Goal: Find contact information: Find contact information

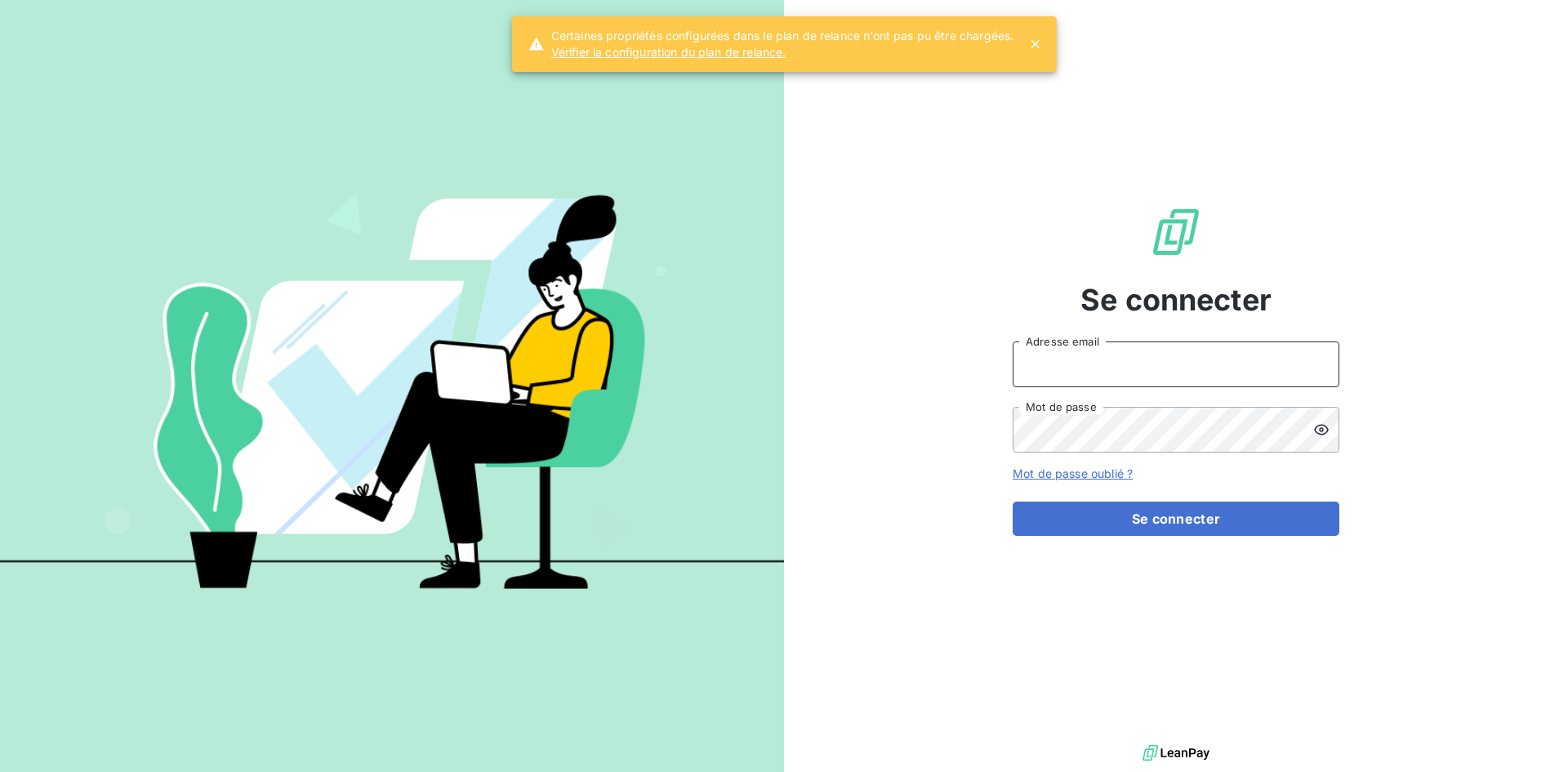
click at [1170, 374] on input "Adresse email" at bounding box center [1176, 364] width 327 height 46
type input "elhoucine@lafabrique-cookies.fr"
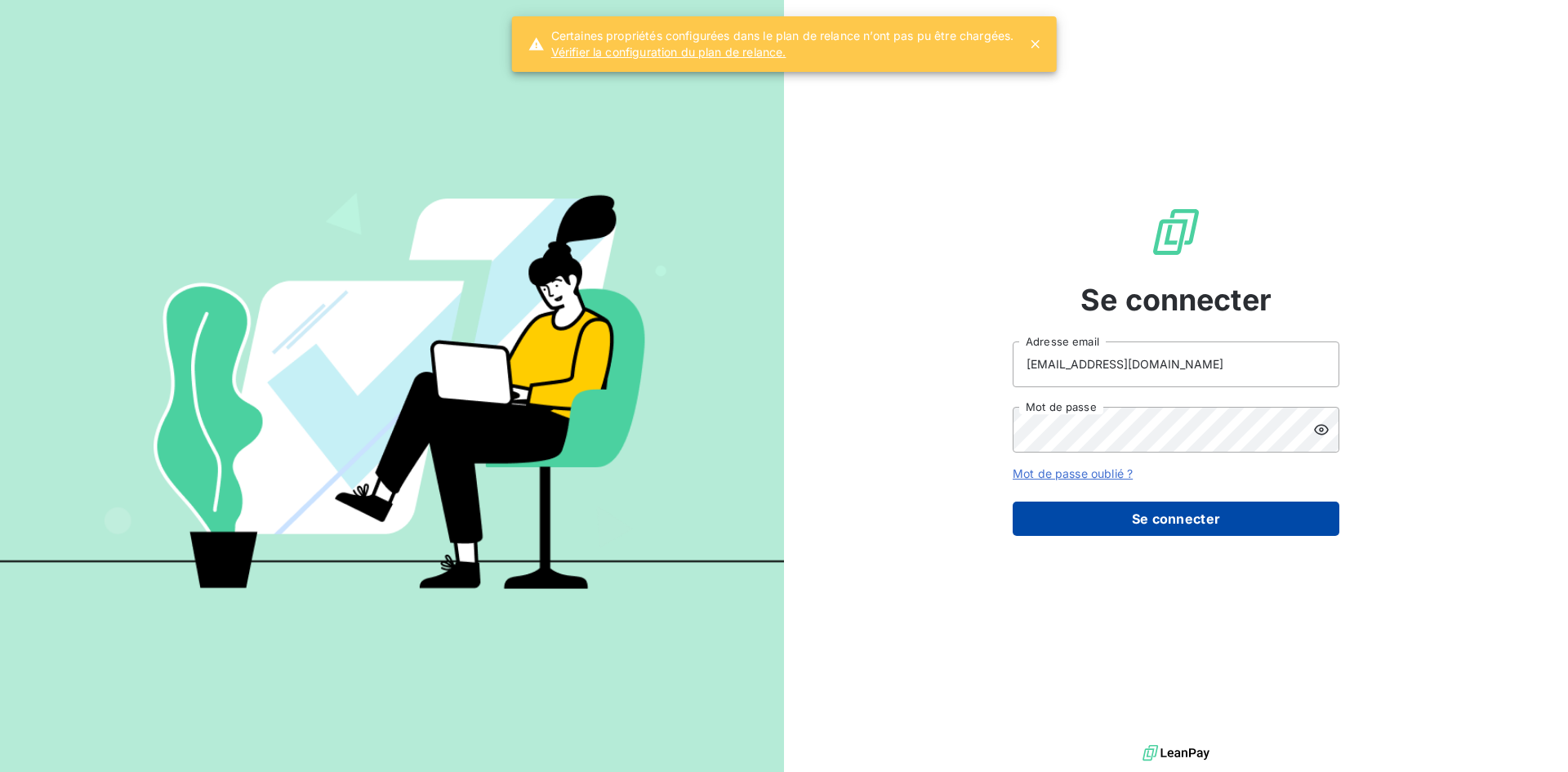
click at [1178, 522] on button "Se connecter" at bounding box center [1176, 519] width 327 height 34
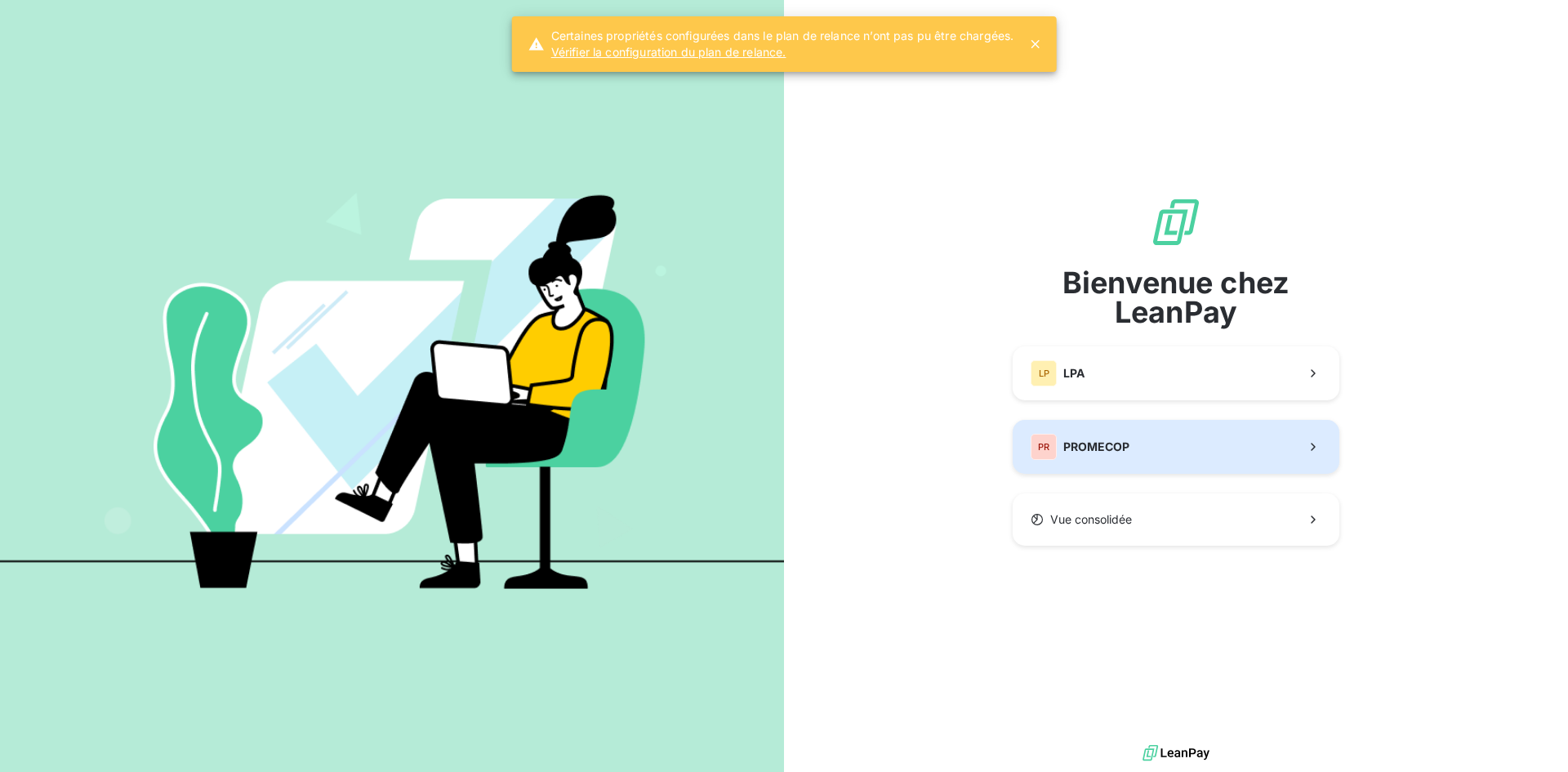
click at [1101, 458] on div "PR PROMECOP" at bounding box center [1080, 446] width 99 height 26
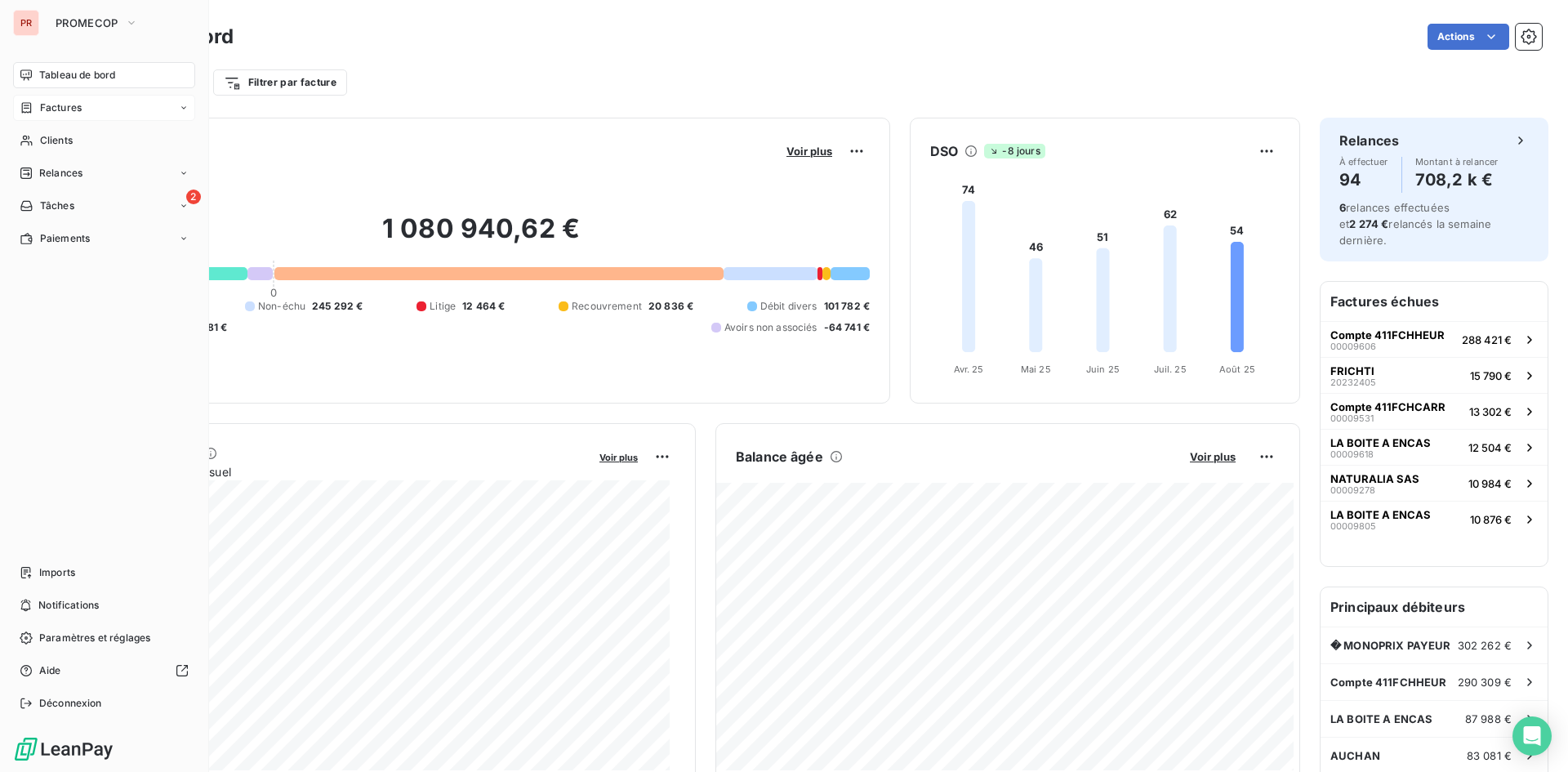
click at [80, 107] on span "Factures" at bounding box center [61, 108] width 42 height 15
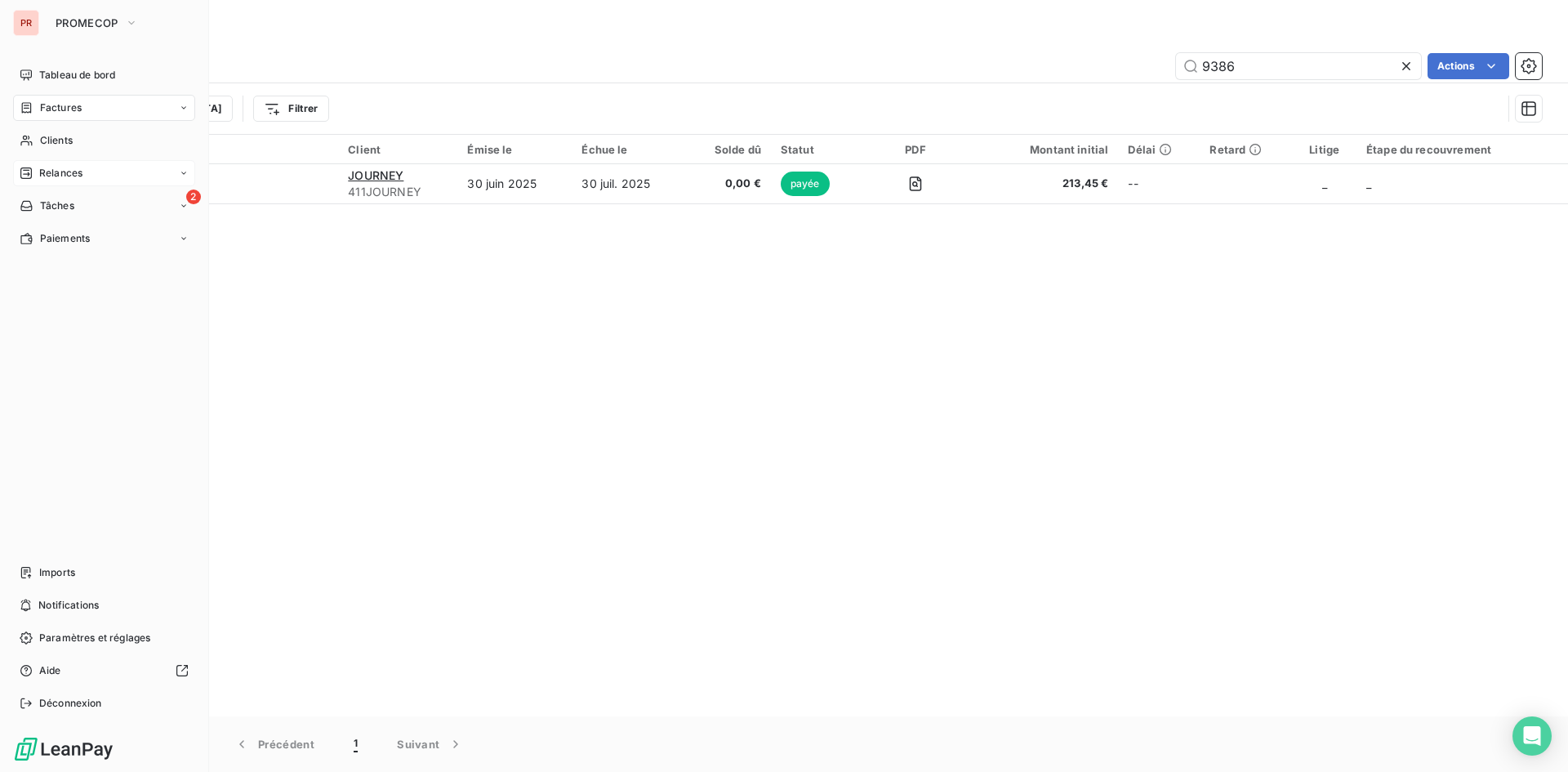
click at [65, 177] on span "Relances" at bounding box center [61, 173] width 43 height 15
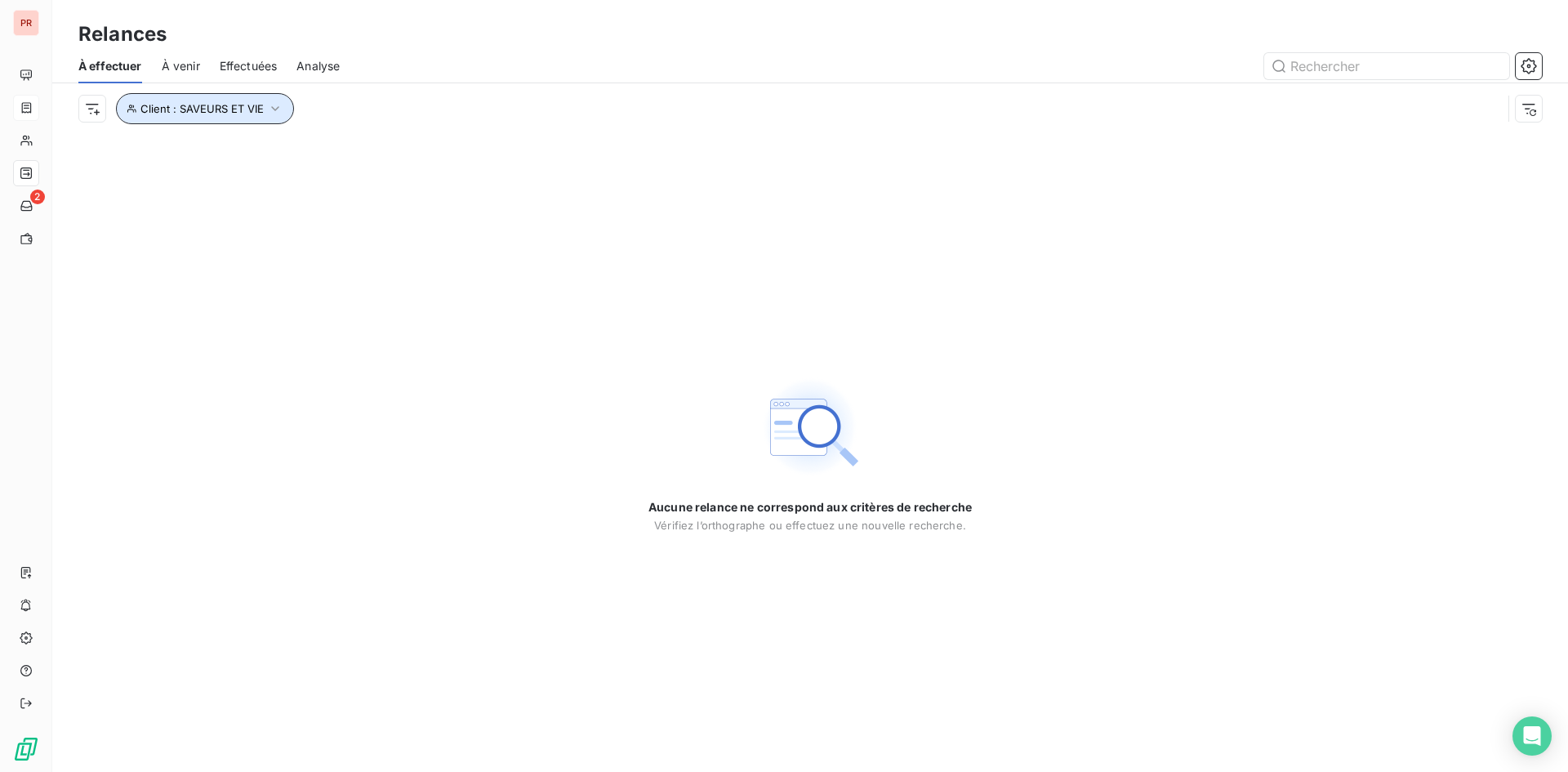
click at [235, 115] on button "Client : SAVEURS ET VIE" at bounding box center [205, 109] width 178 height 31
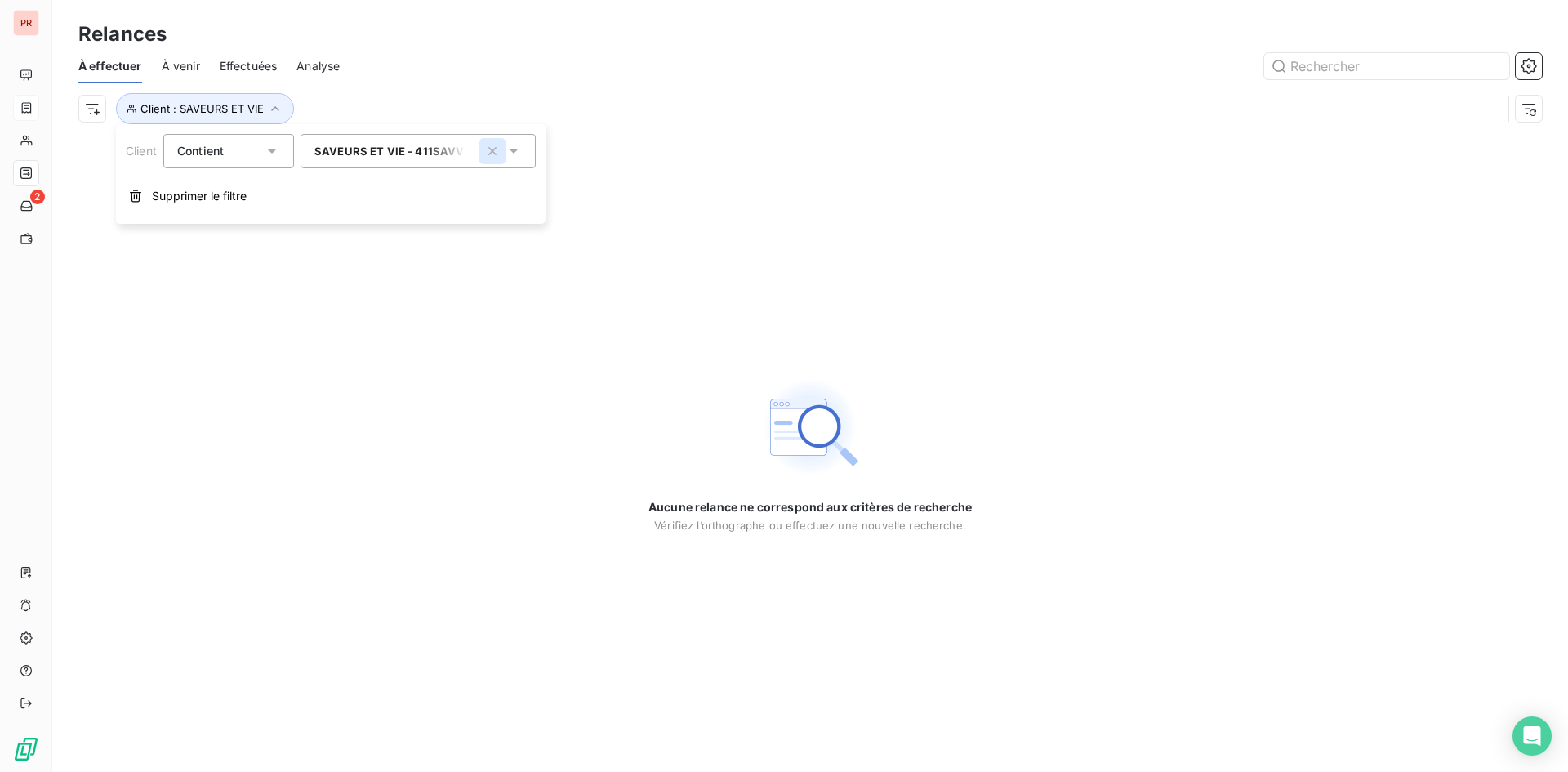
click at [498, 154] on icon "button" at bounding box center [492, 151] width 17 height 17
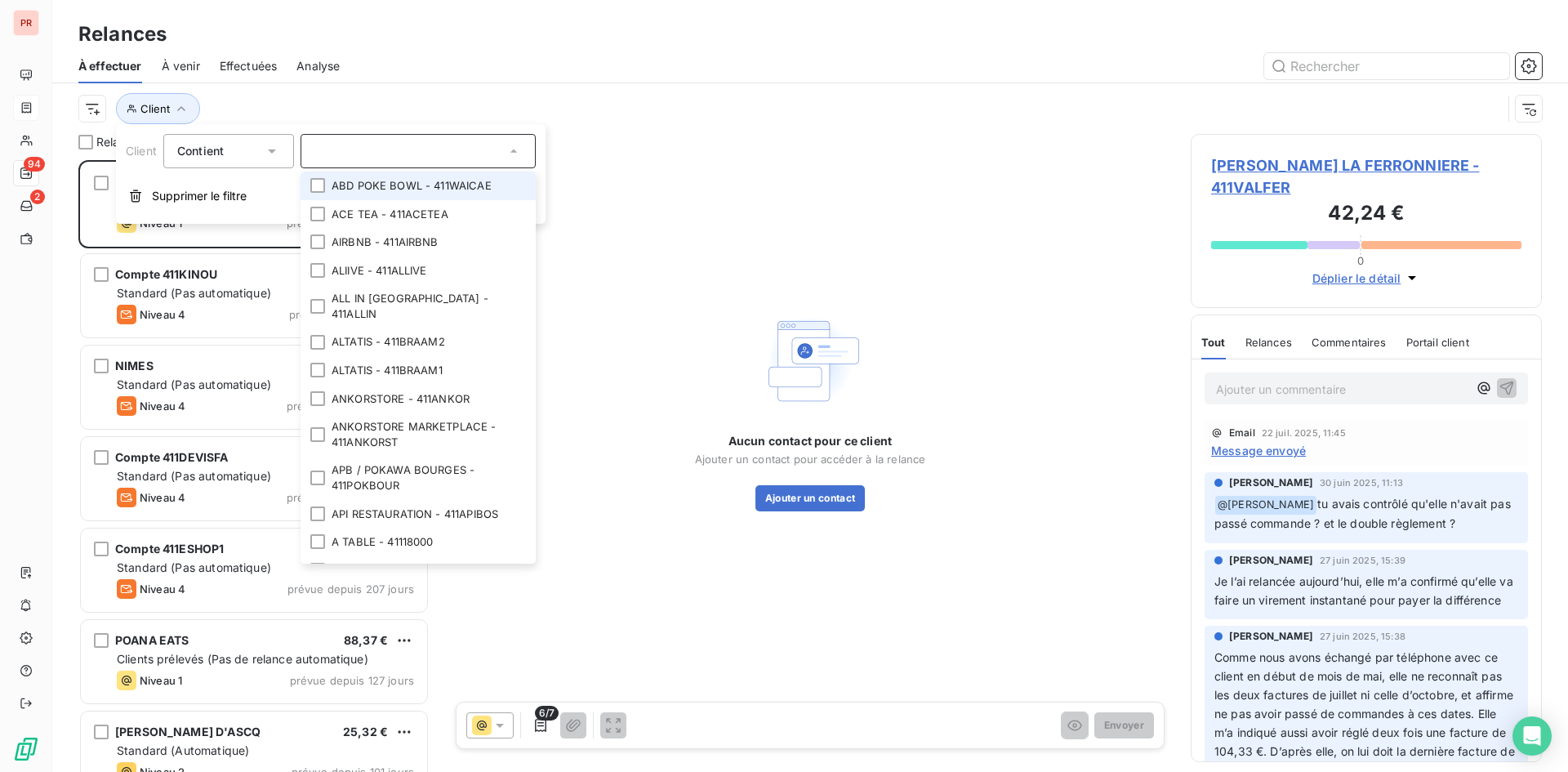
scroll to position [600, 339]
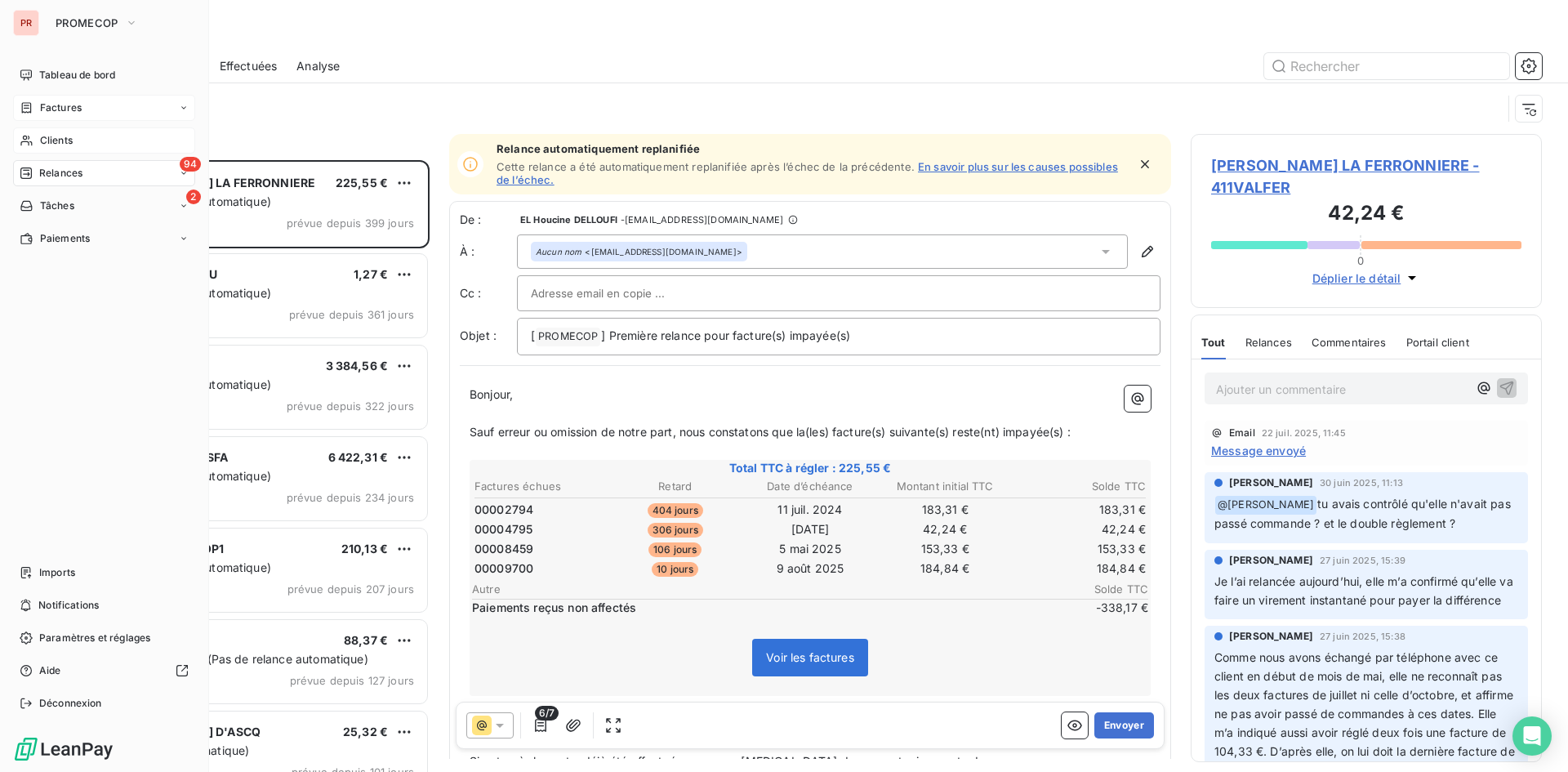
click at [36, 135] on div "Clients" at bounding box center [104, 140] width 182 height 26
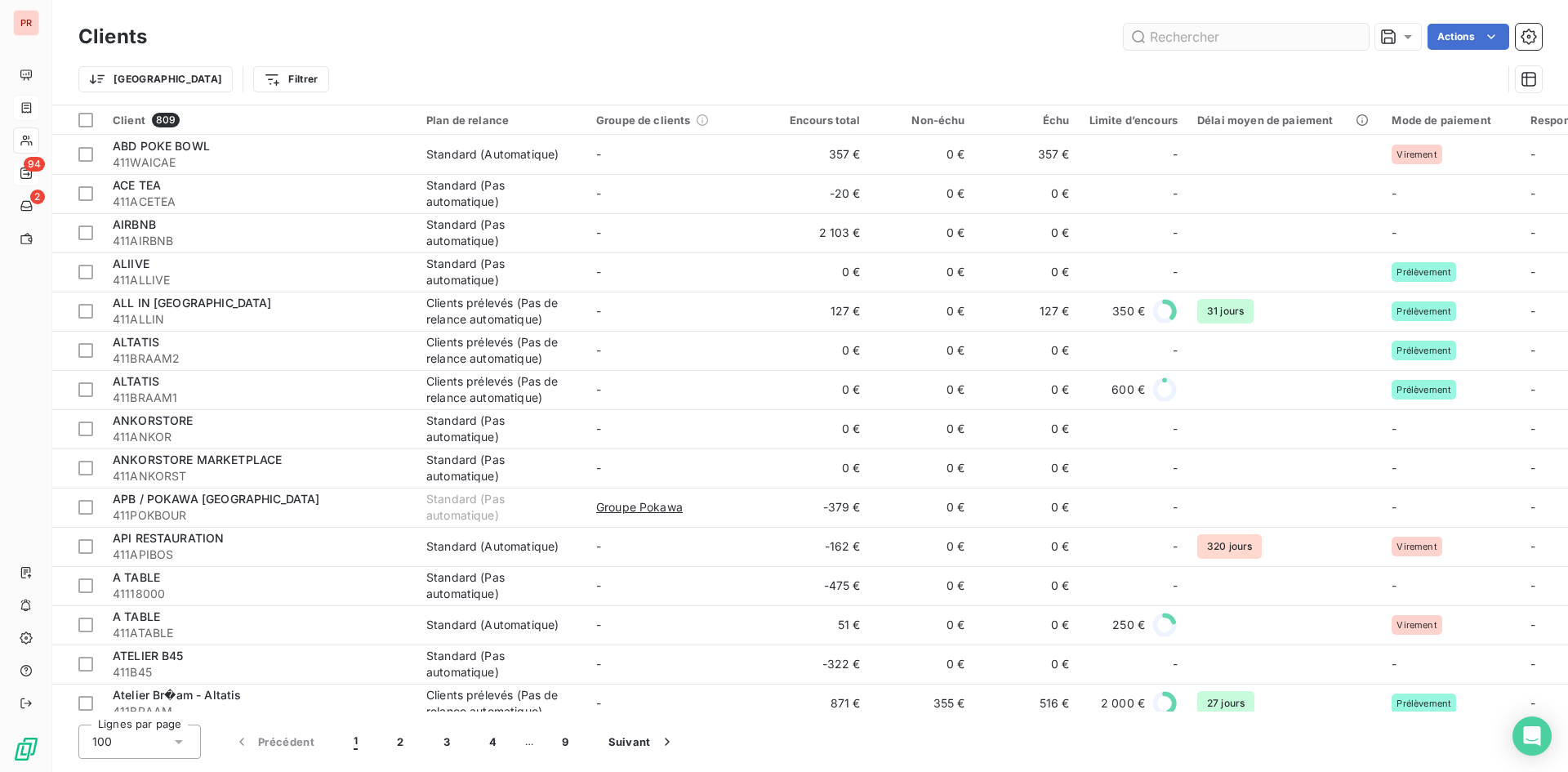
click at [1152, 37] on input "text" at bounding box center [1246, 36] width 245 height 26
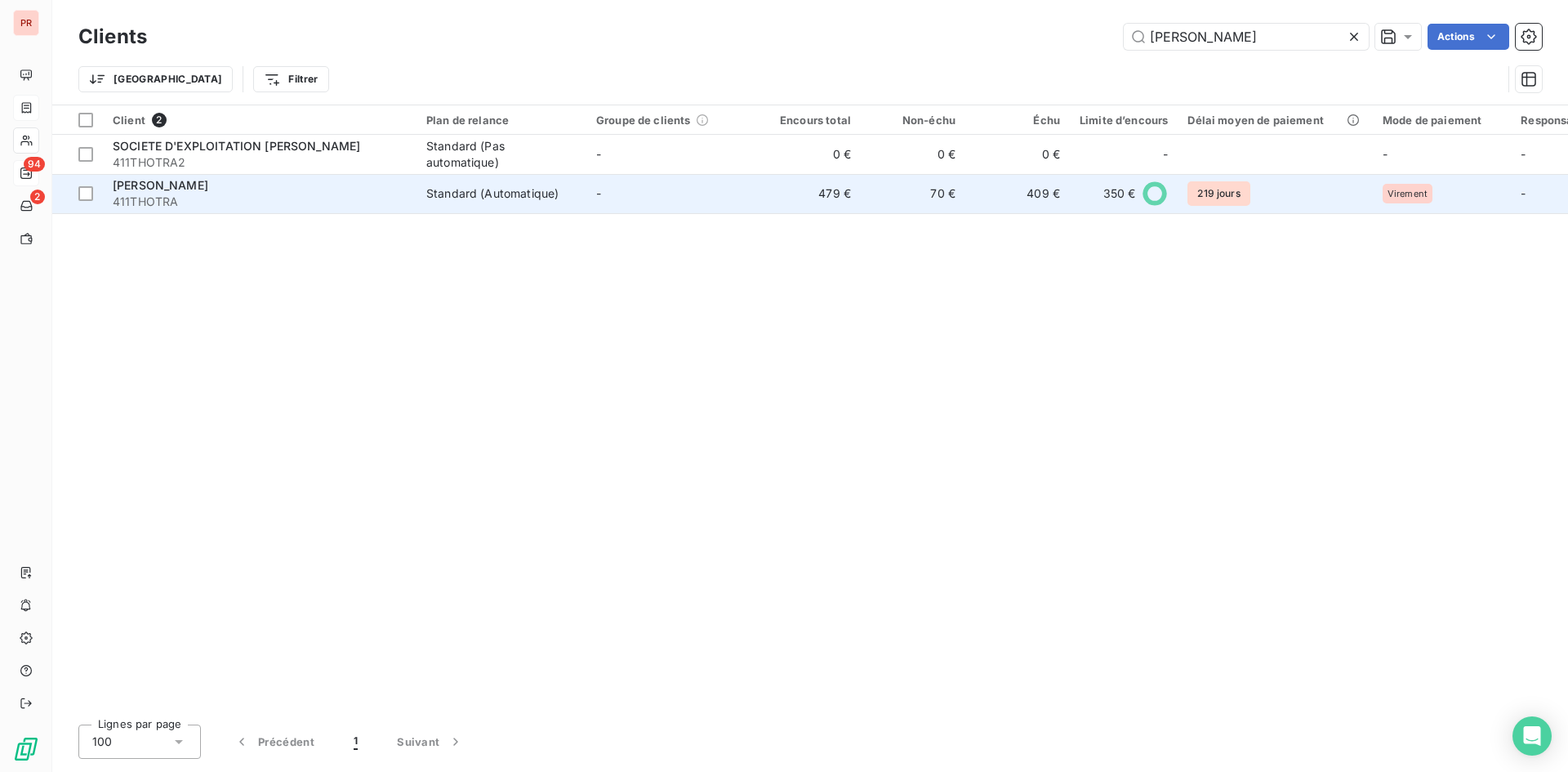
type input "[PERSON_NAME]"
click at [289, 187] on div "[PERSON_NAME]" at bounding box center [259, 185] width 294 height 17
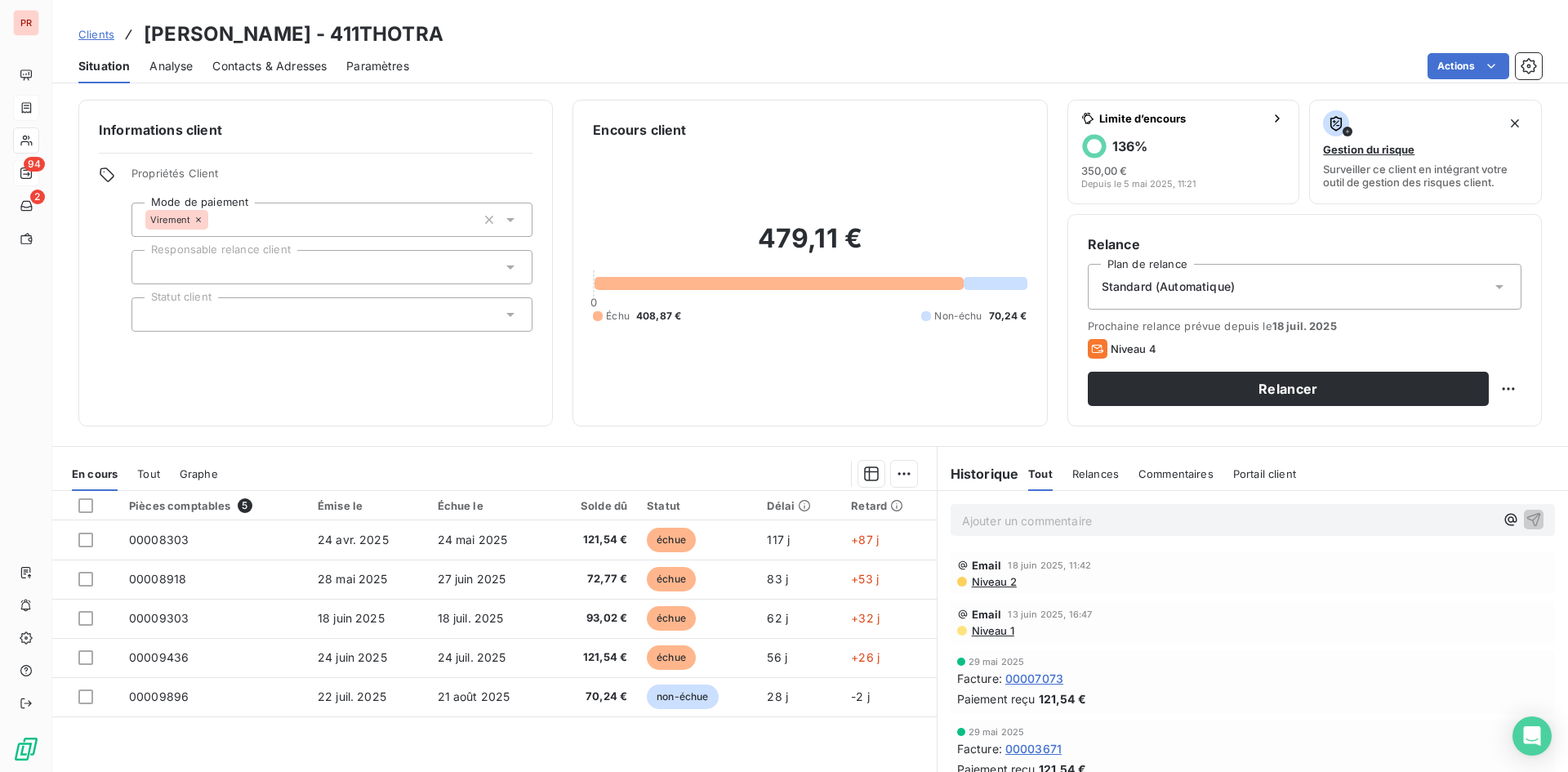
click at [990, 581] on span "Niveau 2" at bounding box center [994, 581] width 47 height 13
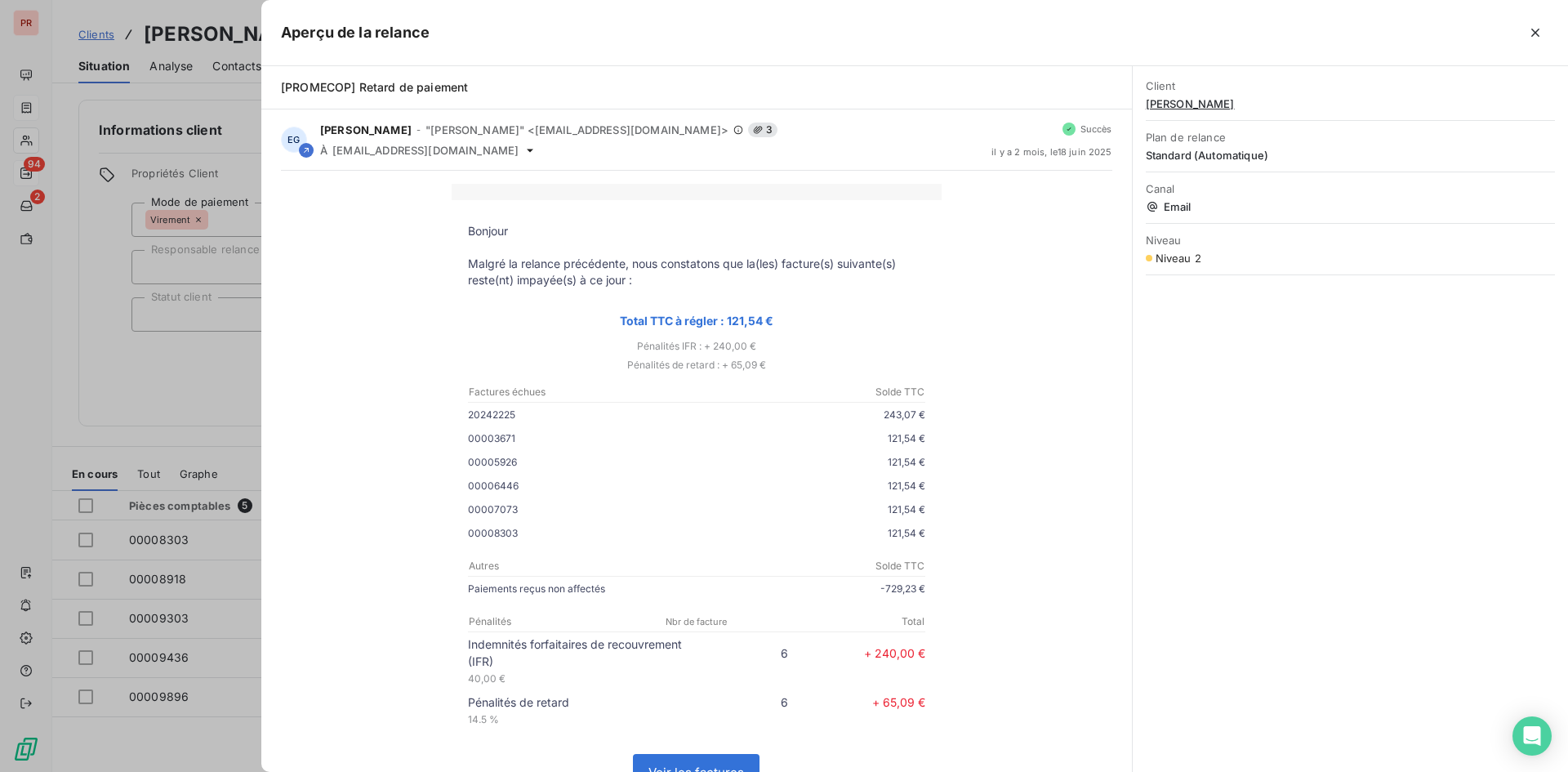
click at [212, 374] on div at bounding box center [784, 386] width 1568 height 772
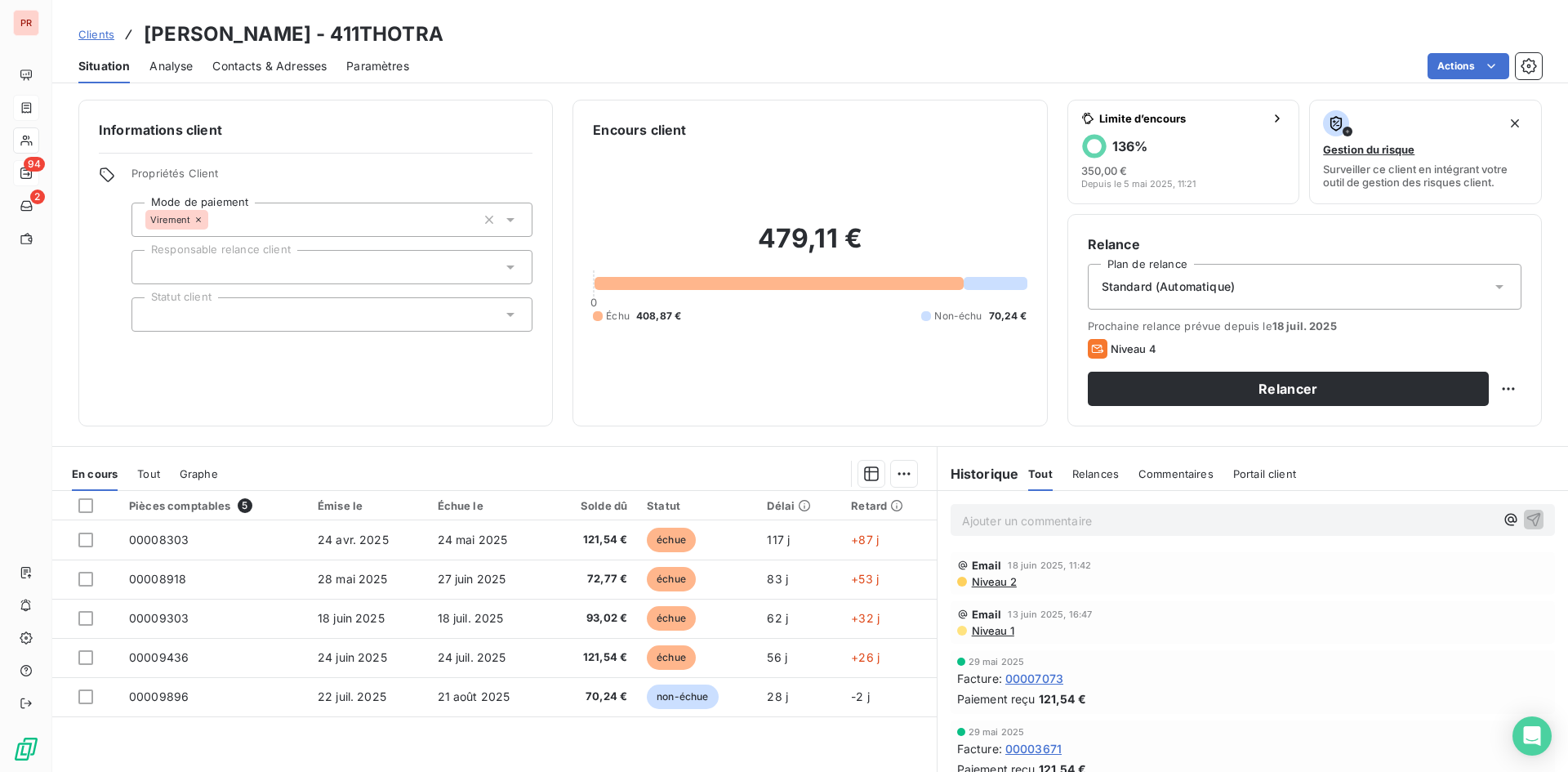
click at [301, 67] on span "Contacts & Adresses" at bounding box center [269, 66] width 114 height 17
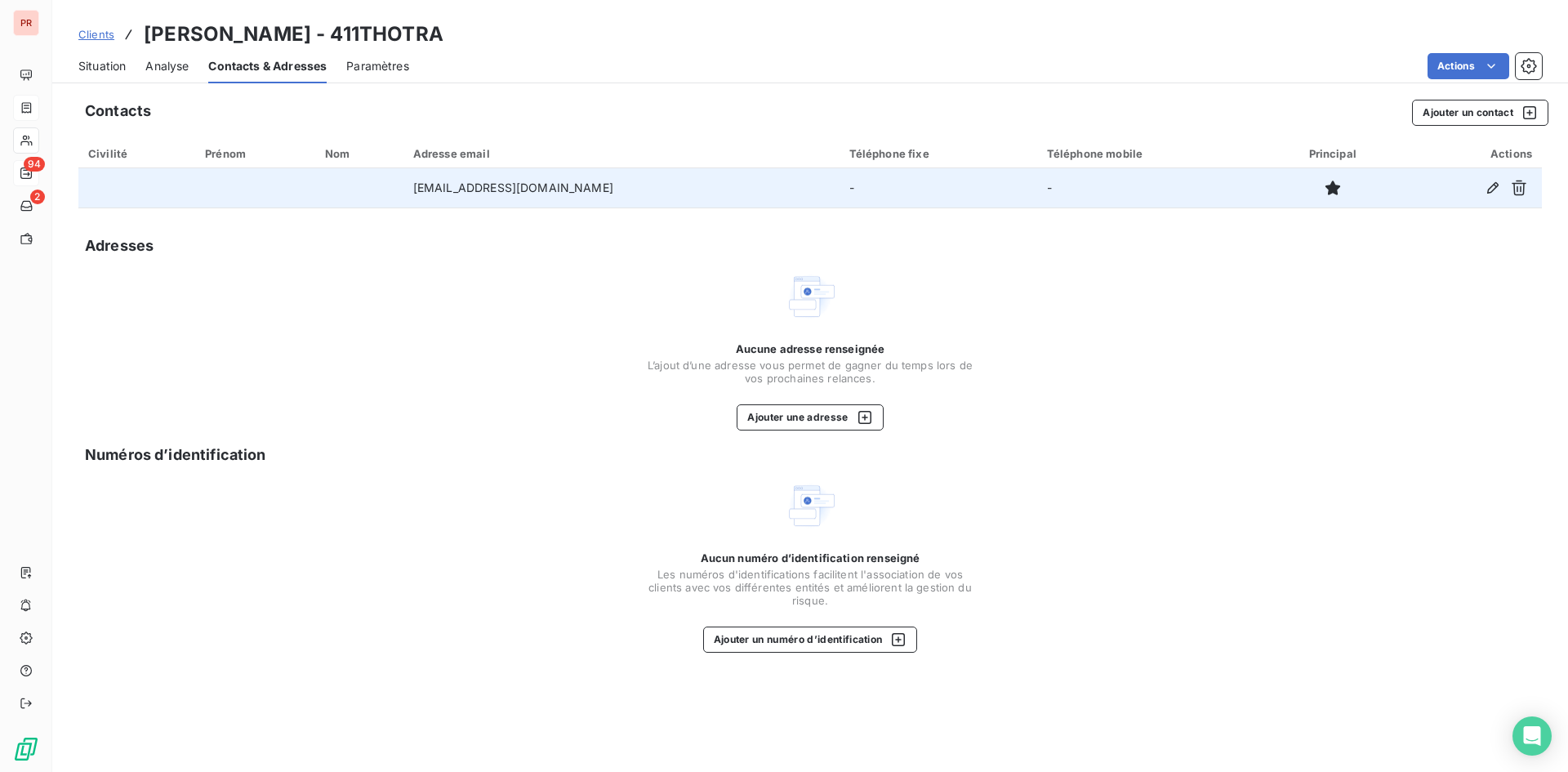
drag, startPoint x: 606, startPoint y: 195, endPoint x: 373, endPoint y: 197, distance: 233.0
click at [373, 197] on tr "[EMAIL_ADDRESS][DOMAIN_NAME] - -" at bounding box center [810, 188] width 1463 height 39
copy tr "[EMAIL_ADDRESS][DOMAIN_NAME]"
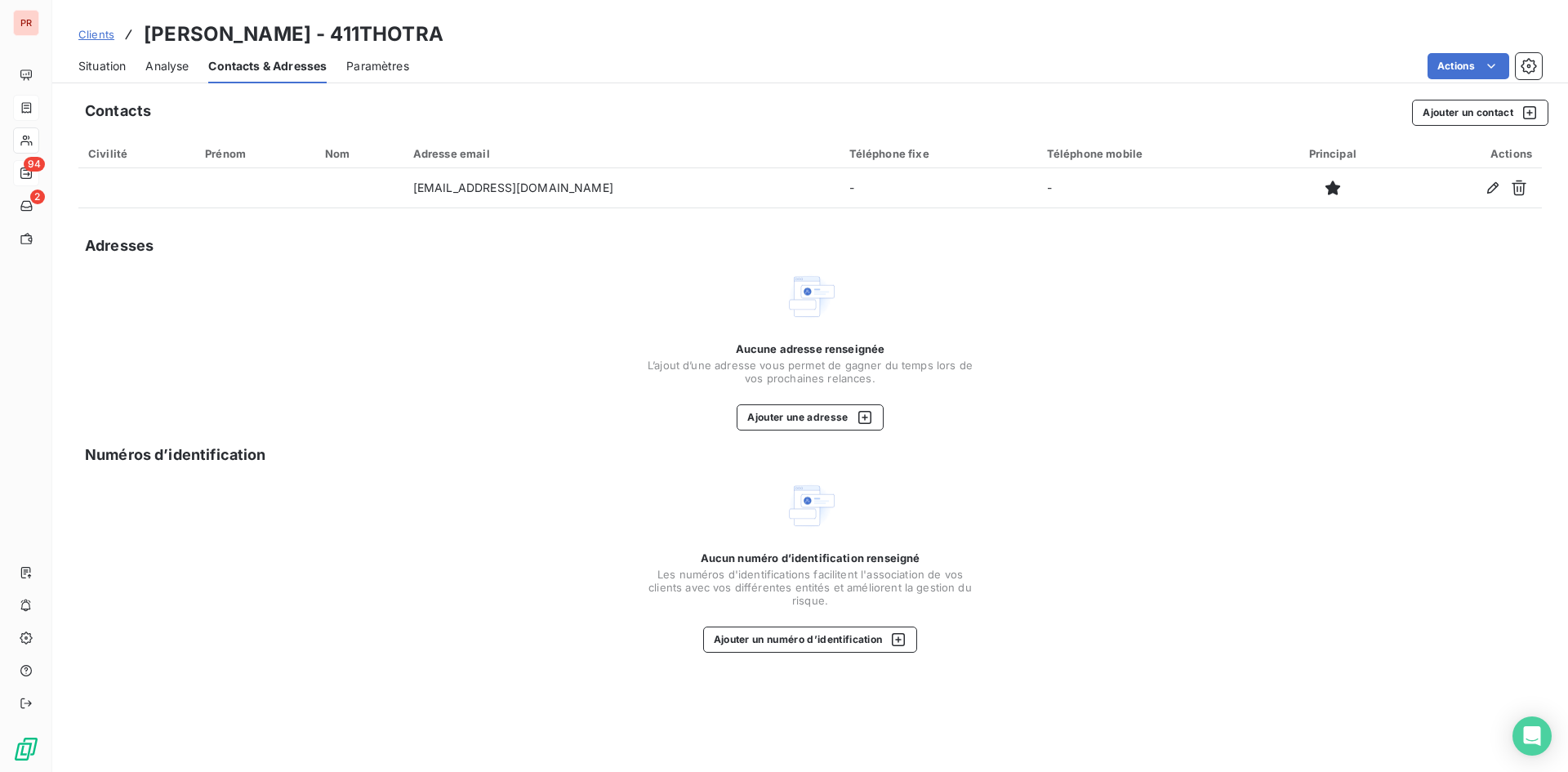
click at [97, 31] on span "Clients" at bounding box center [96, 33] width 36 height 13
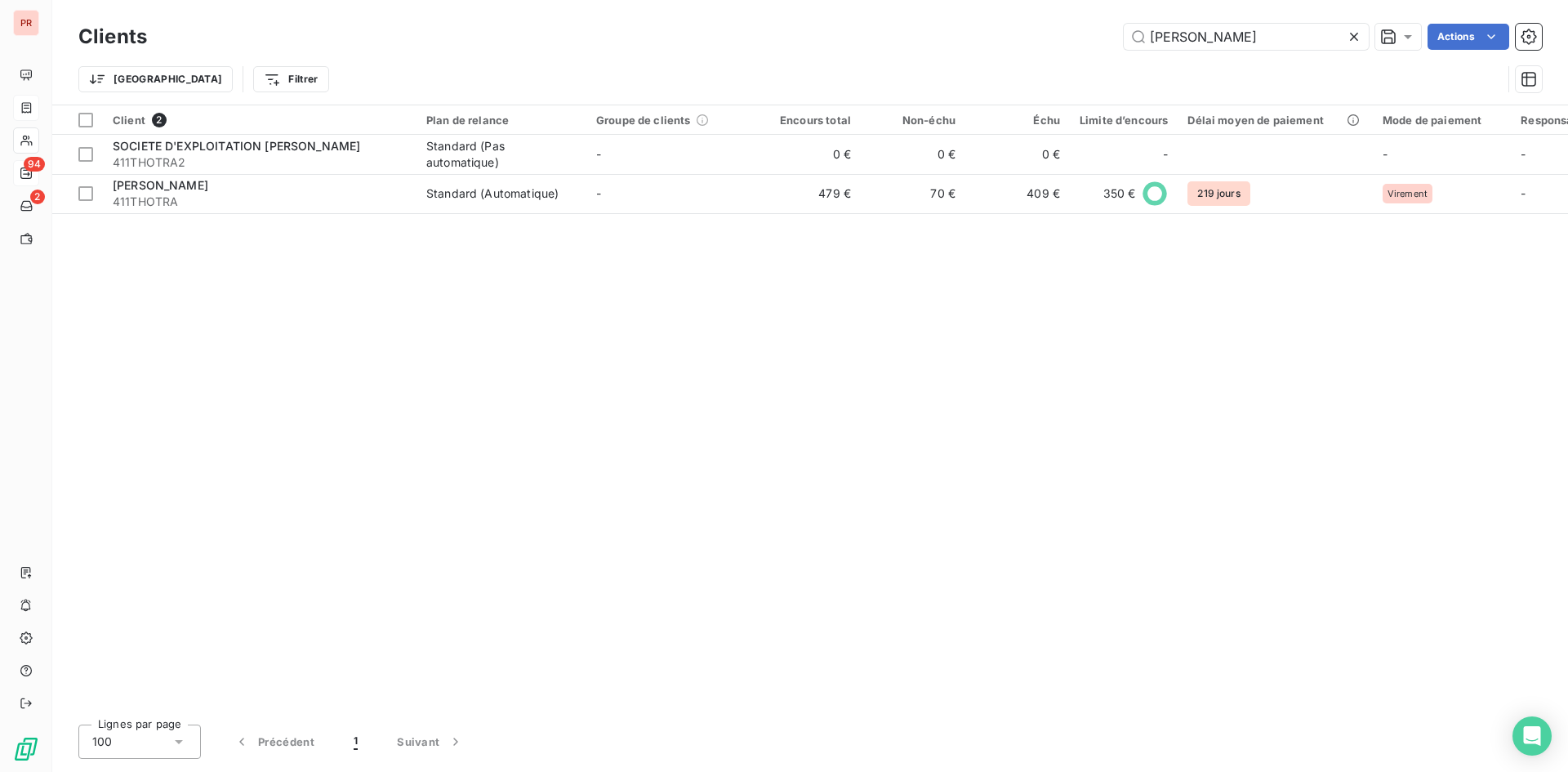
click at [1351, 32] on icon at bounding box center [1354, 36] width 17 height 17
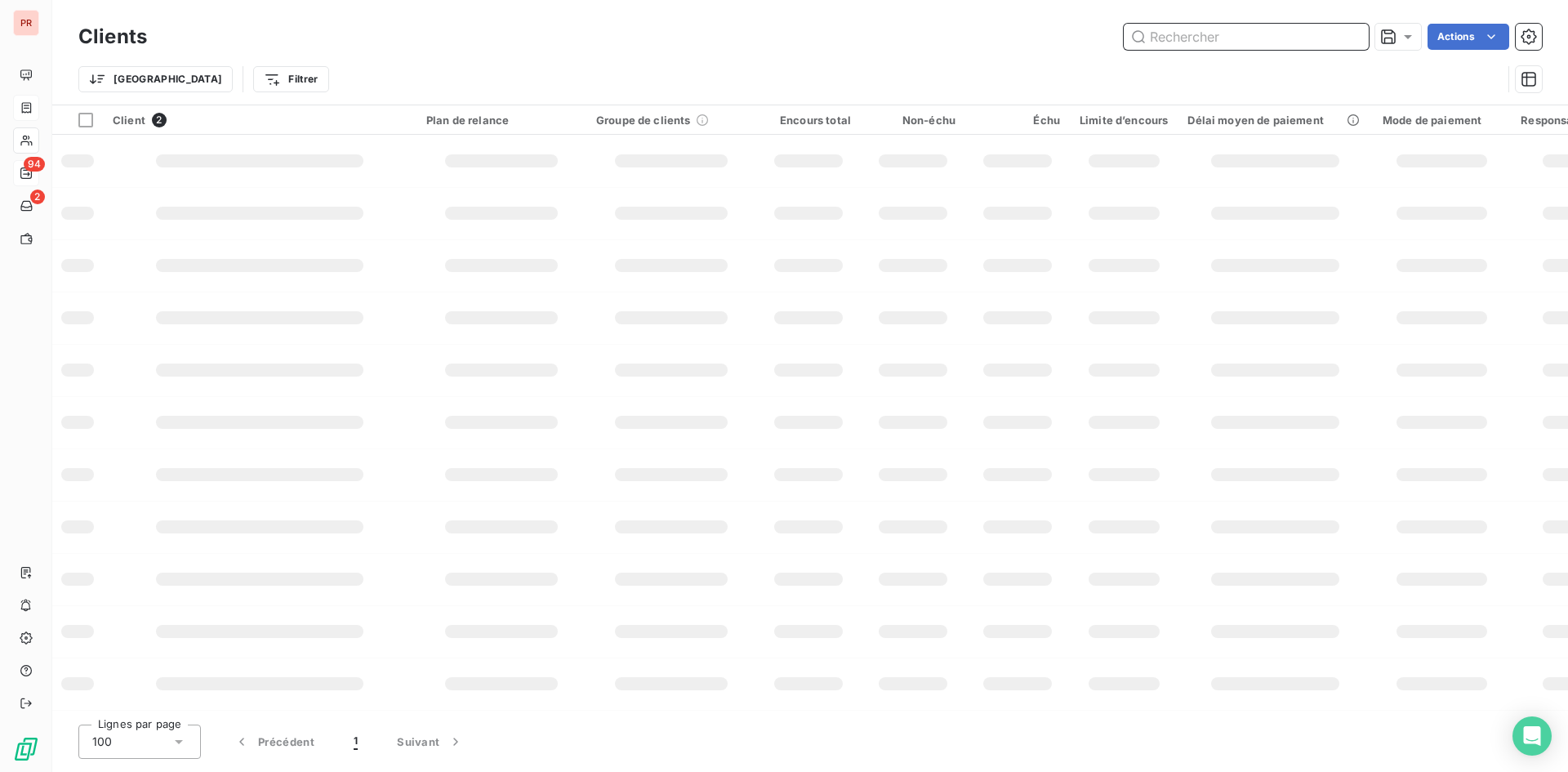
click at [1210, 34] on input "text" at bounding box center [1246, 36] width 245 height 26
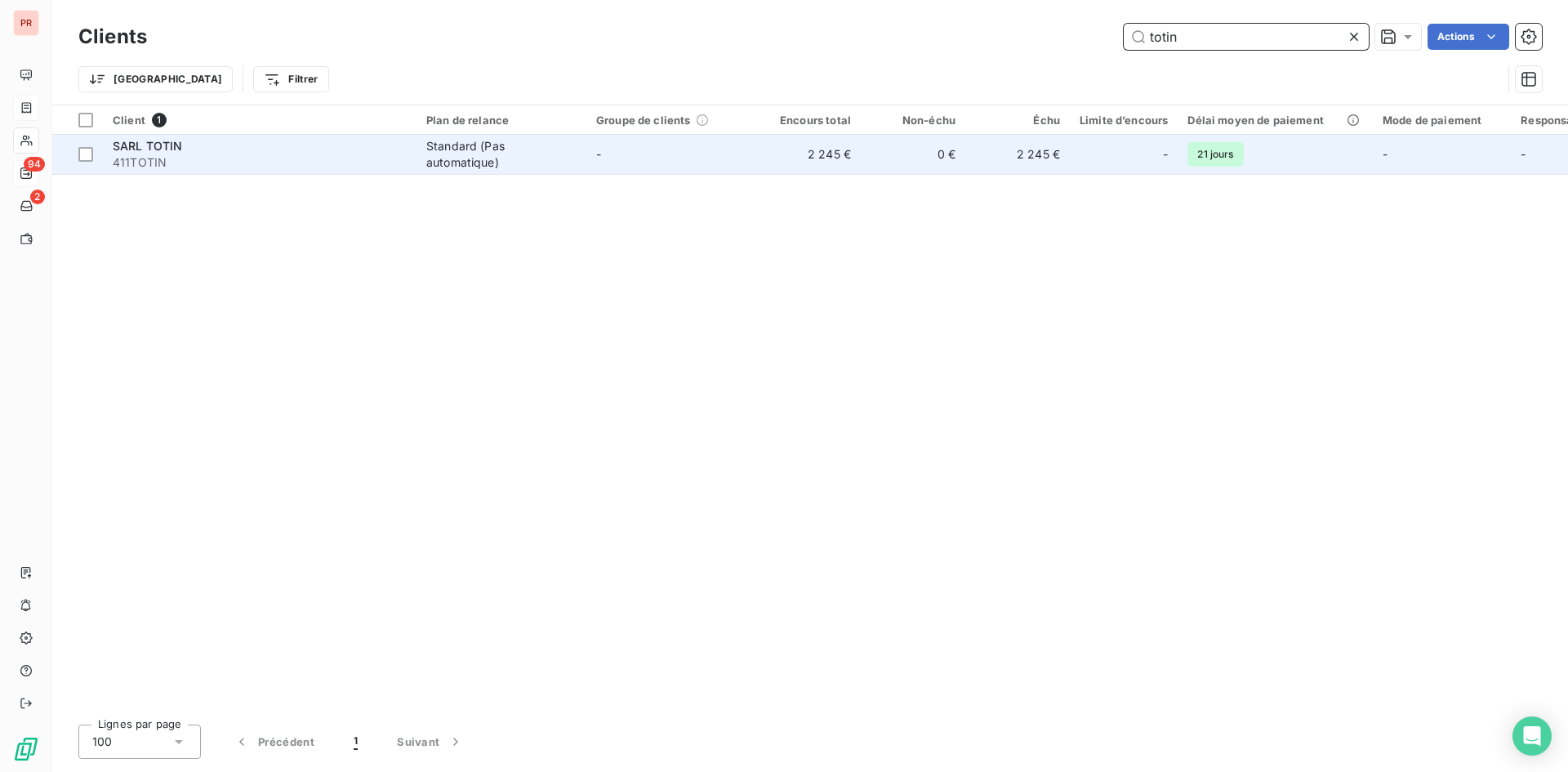
type input "totin"
click at [275, 142] on div "SARL TOTIN" at bounding box center [259, 146] width 294 height 17
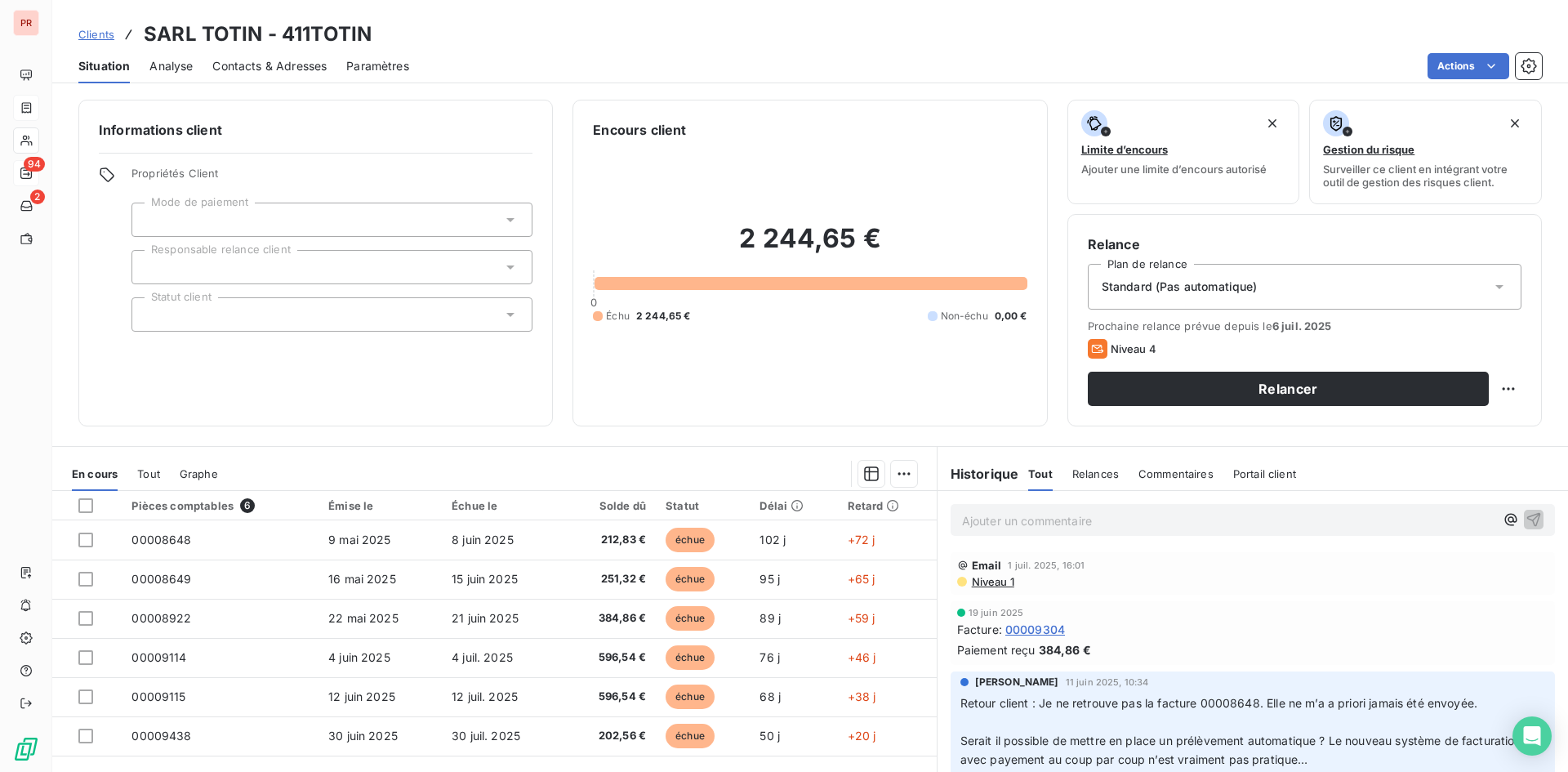
click at [990, 581] on span "Niveau 1" at bounding box center [992, 581] width 44 height 13
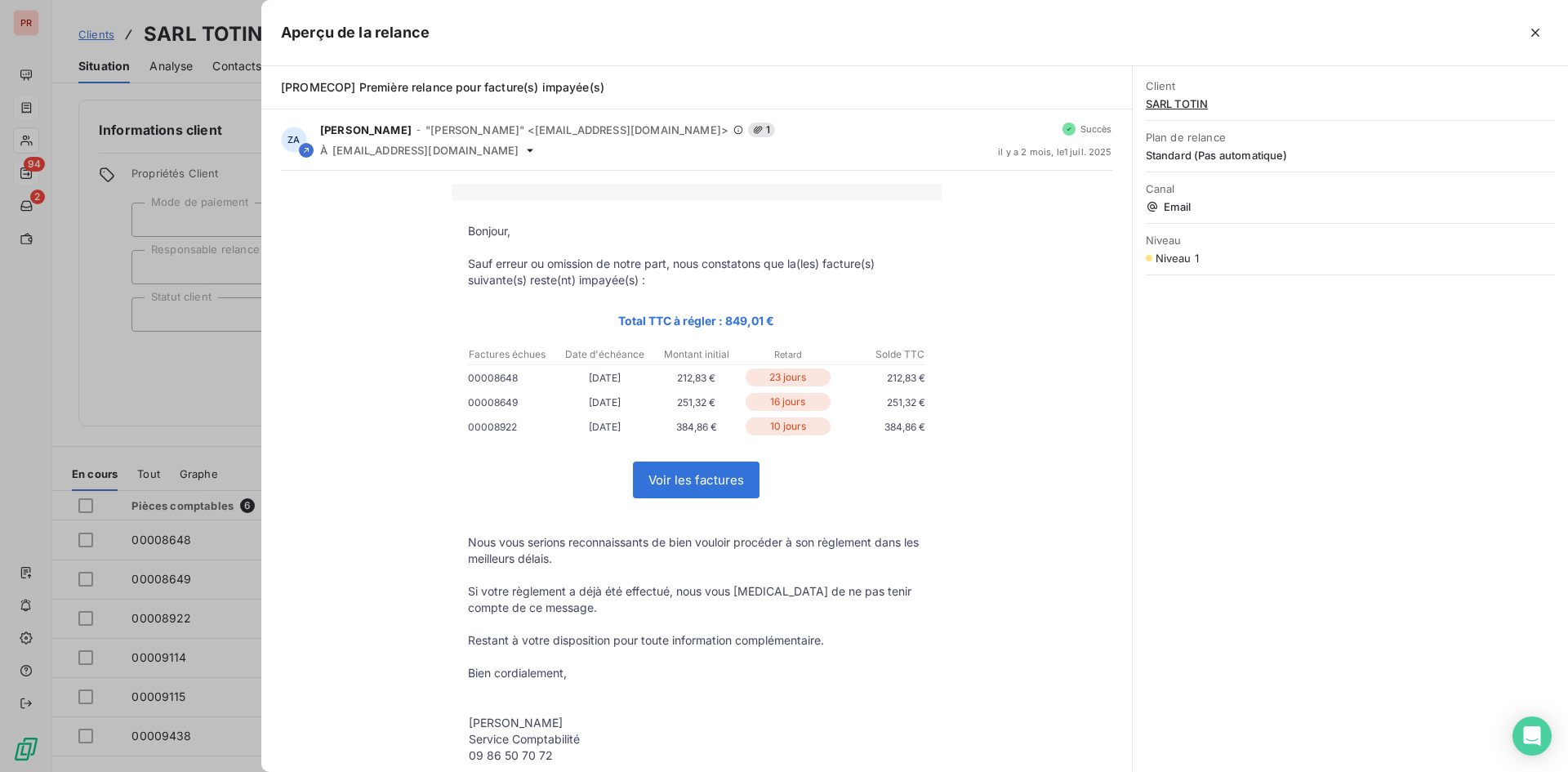
click at [171, 285] on div at bounding box center [784, 386] width 1568 height 772
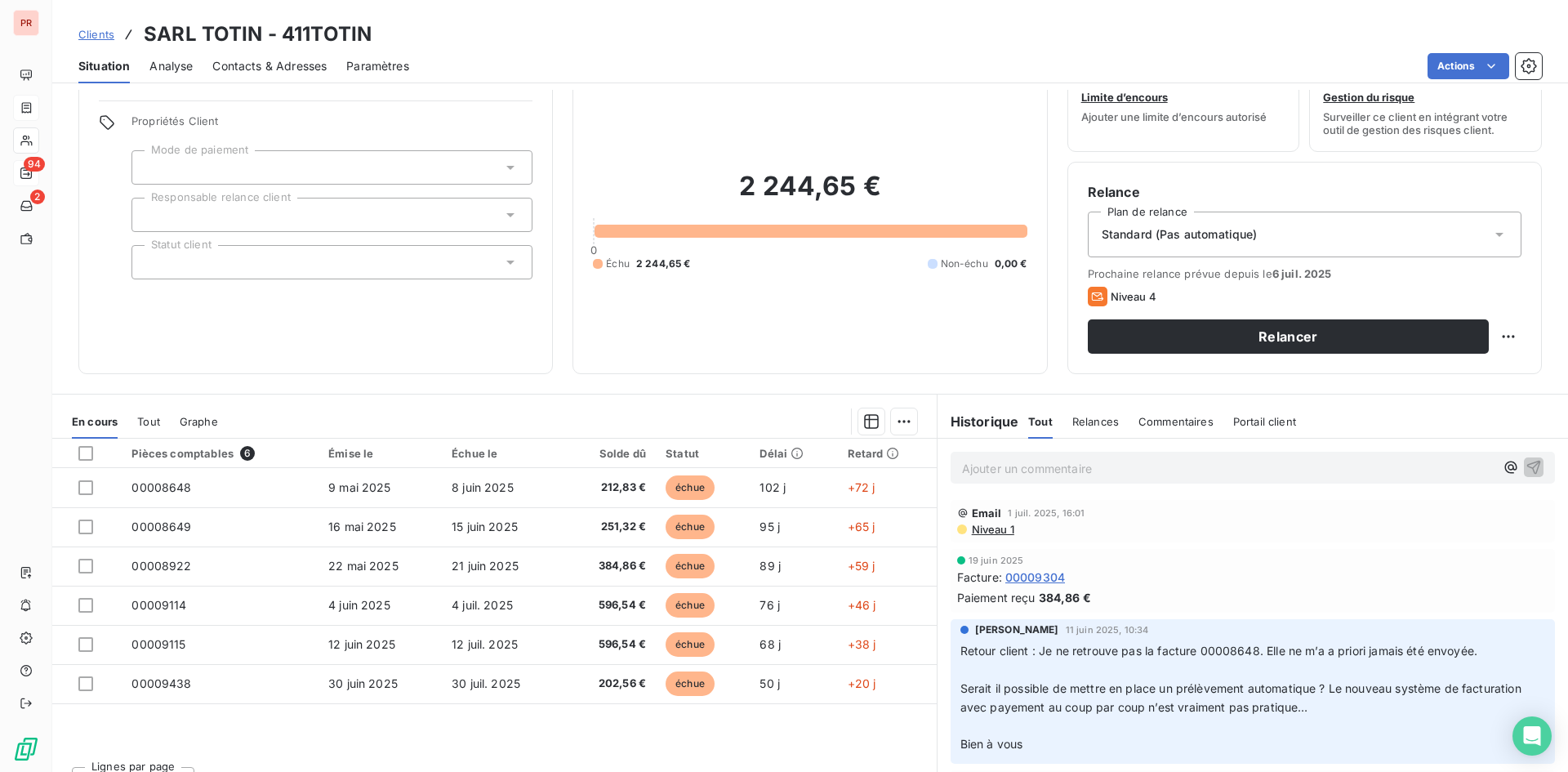
scroll to position [81, 0]
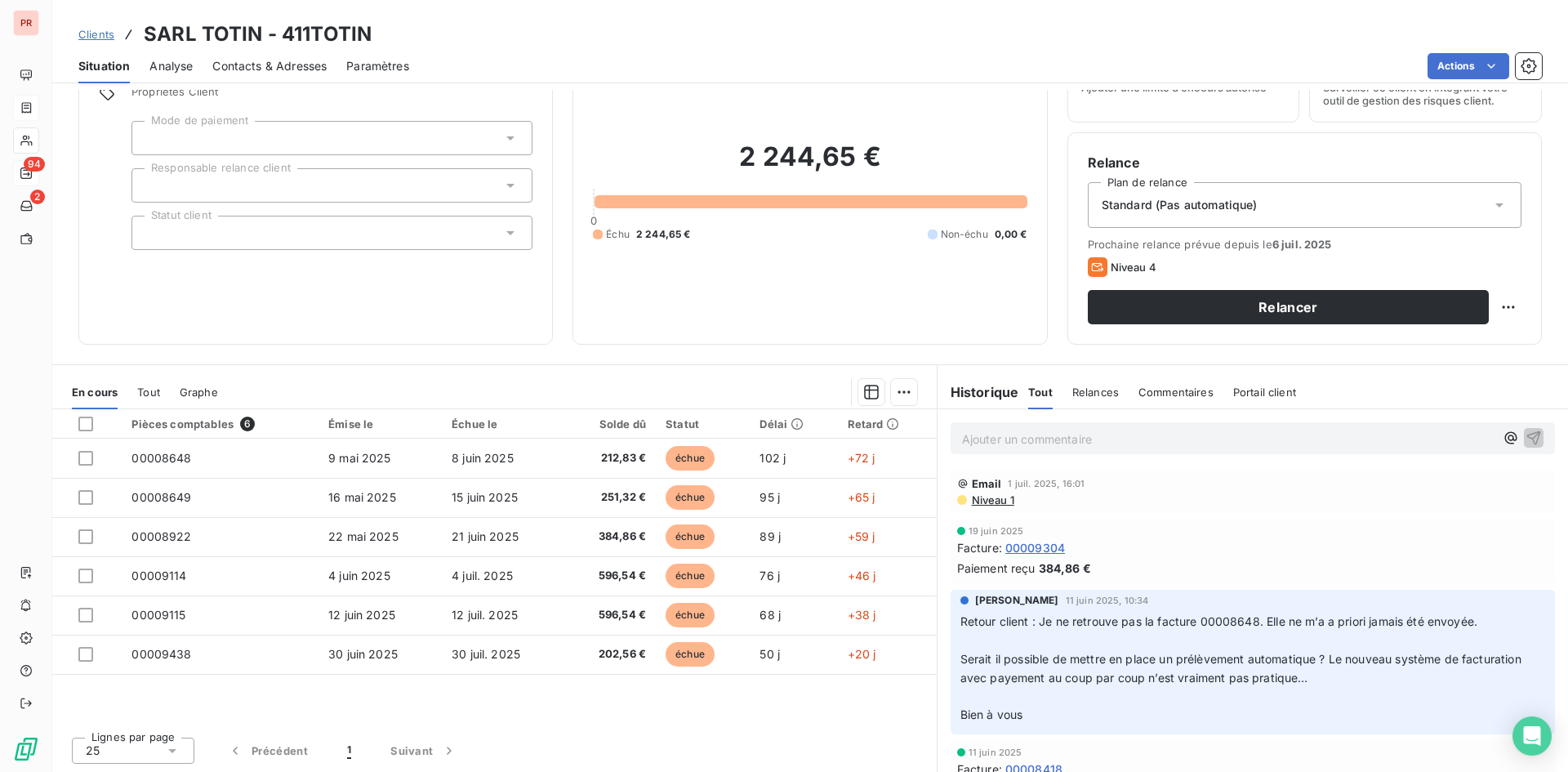
click at [983, 498] on span "Niveau 1" at bounding box center [992, 499] width 44 height 13
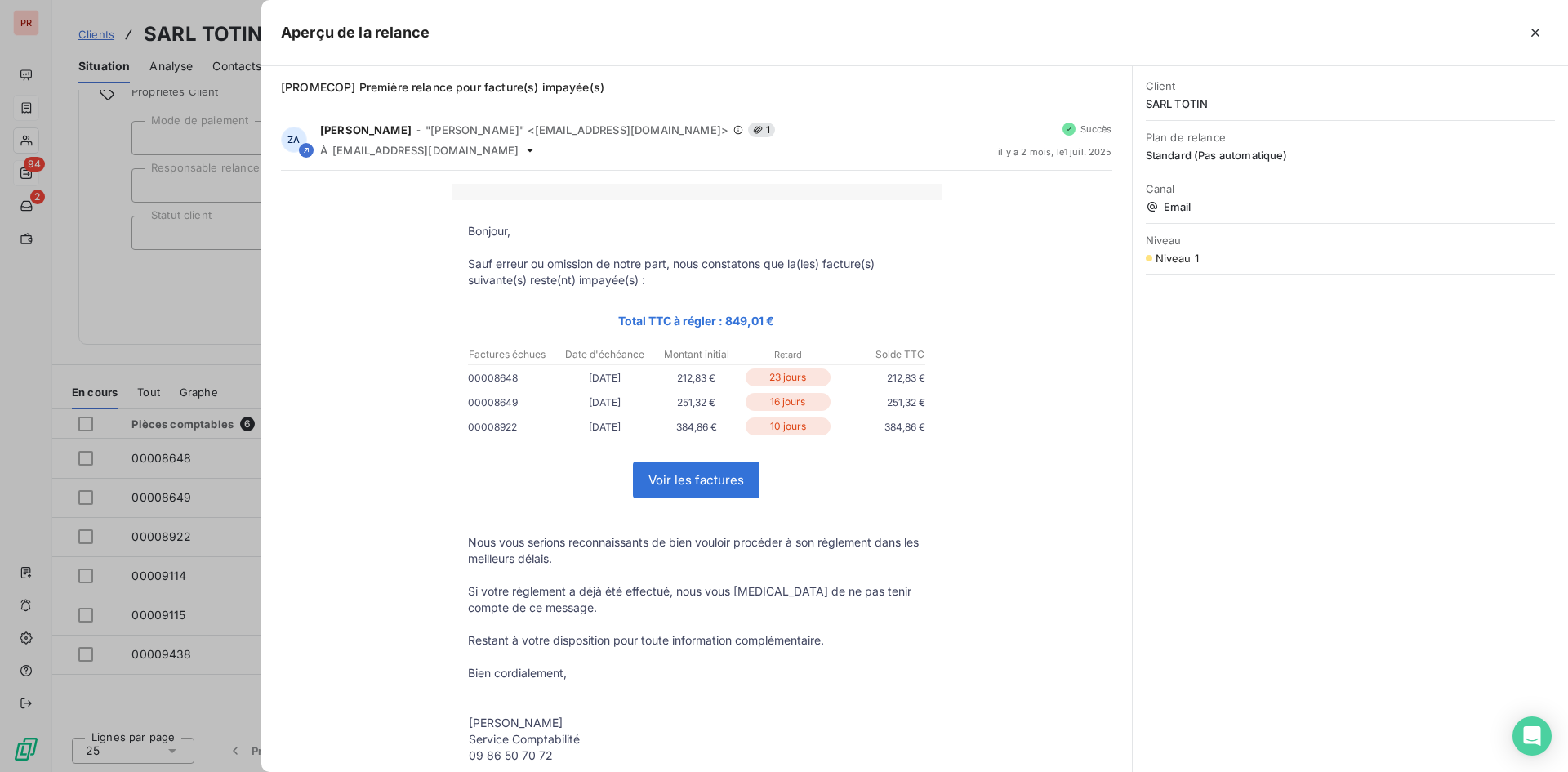
click at [142, 492] on div at bounding box center [784, 386] width 1568 height 772
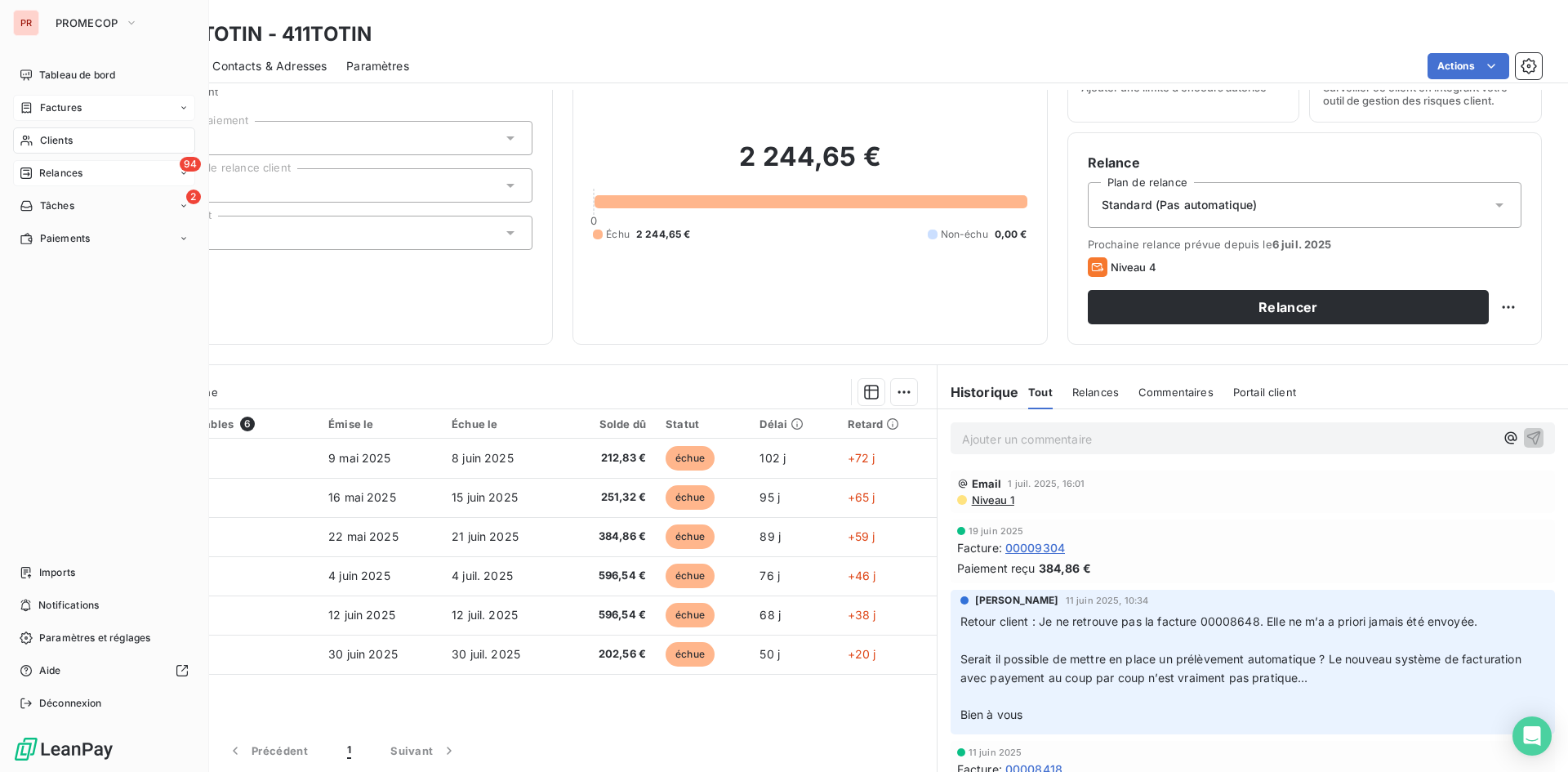
click at [66, 170] on span "Relances" at bounding box center [61, 173] width 43 height 15
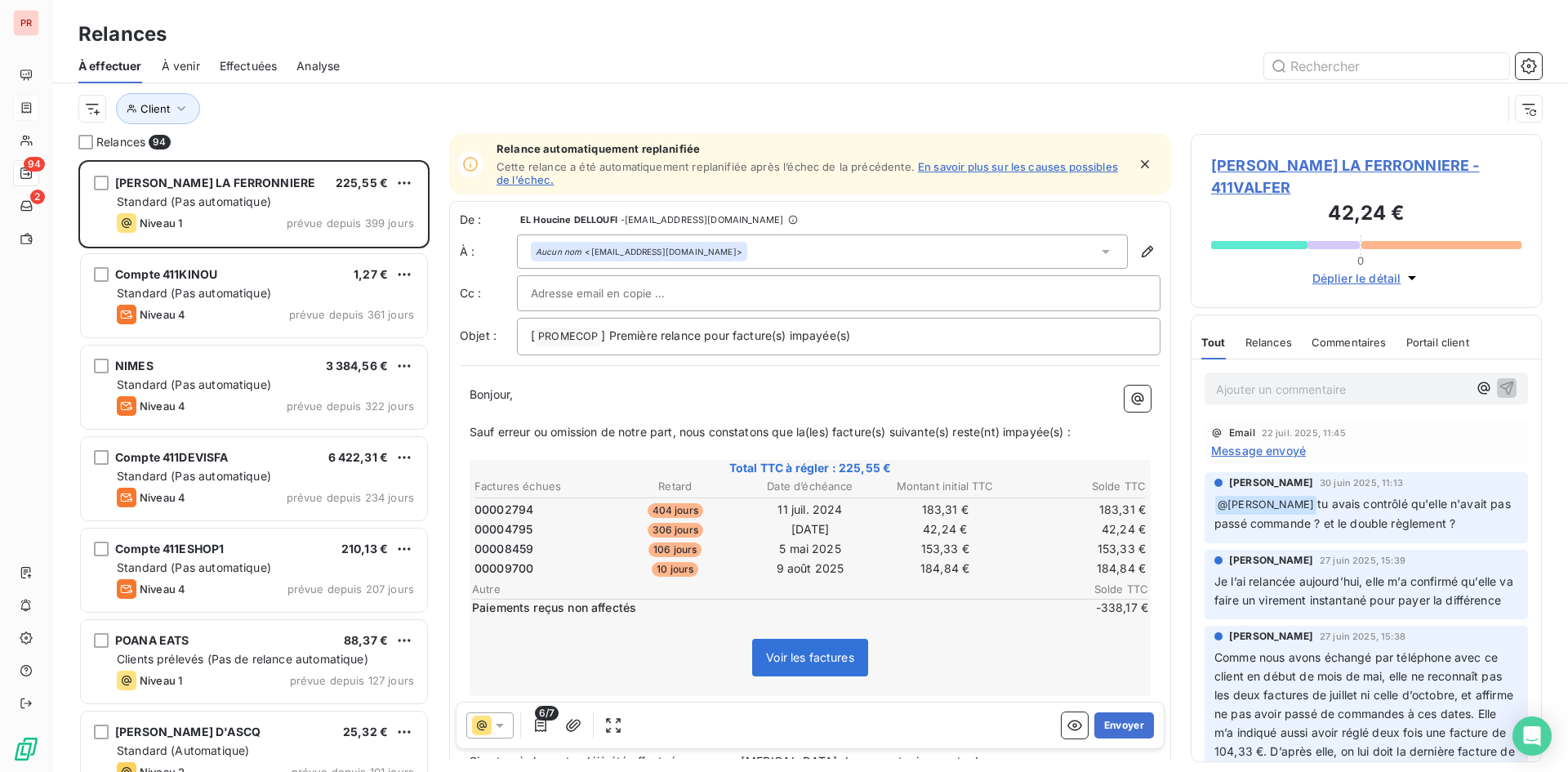
scroll to position [600, 339]
click at [188, 107] on icon "button" at bounding box center [181, 109] width 17 height 17
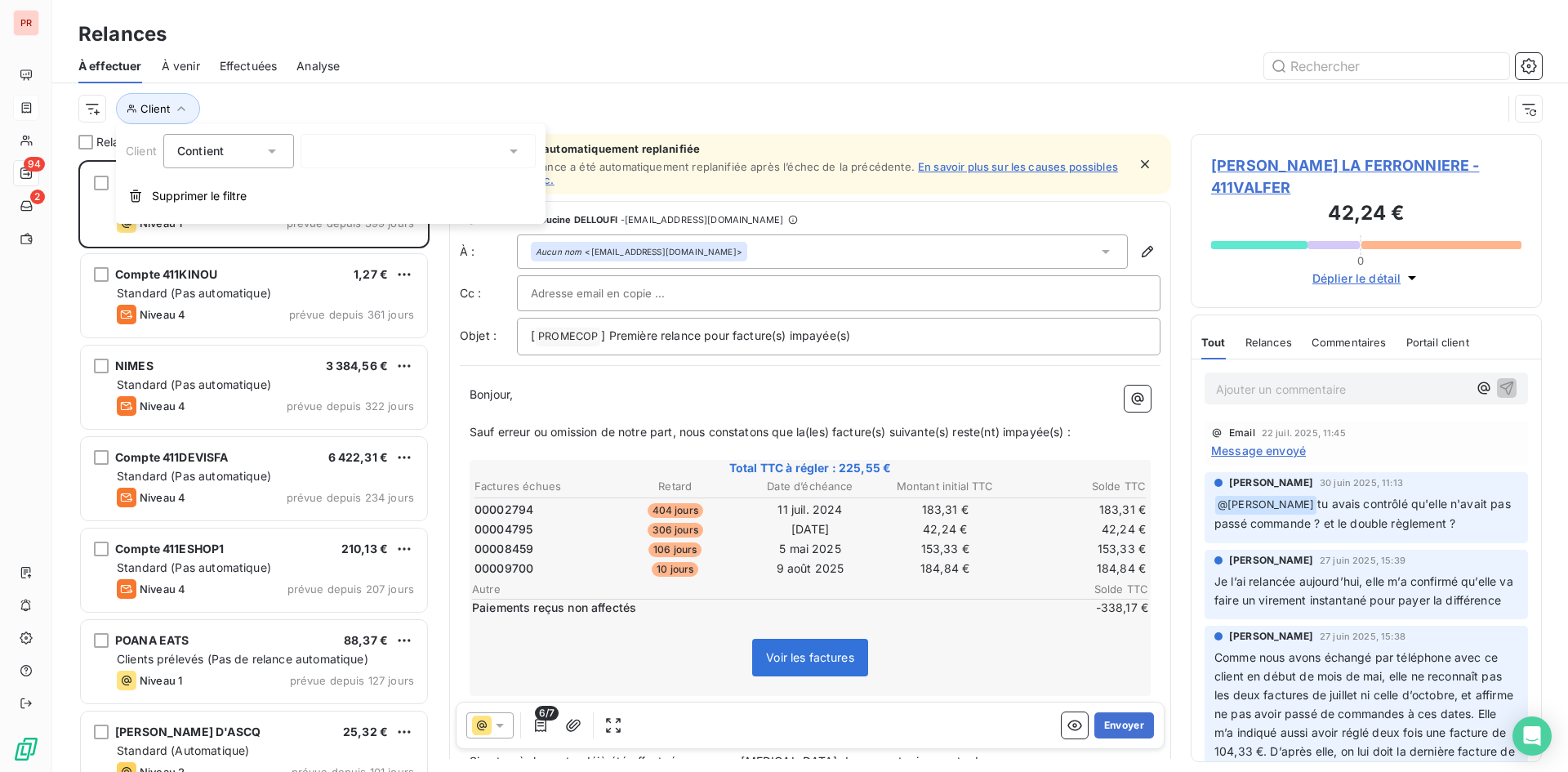
click at [382, 152] on div at bounding box center [418, 151] width 235 height 34
type input "totin"
click at [407, 187] on li "SARL TOTIN - 411TOTIN" at bounding box center [418, 185] width 235 height 28
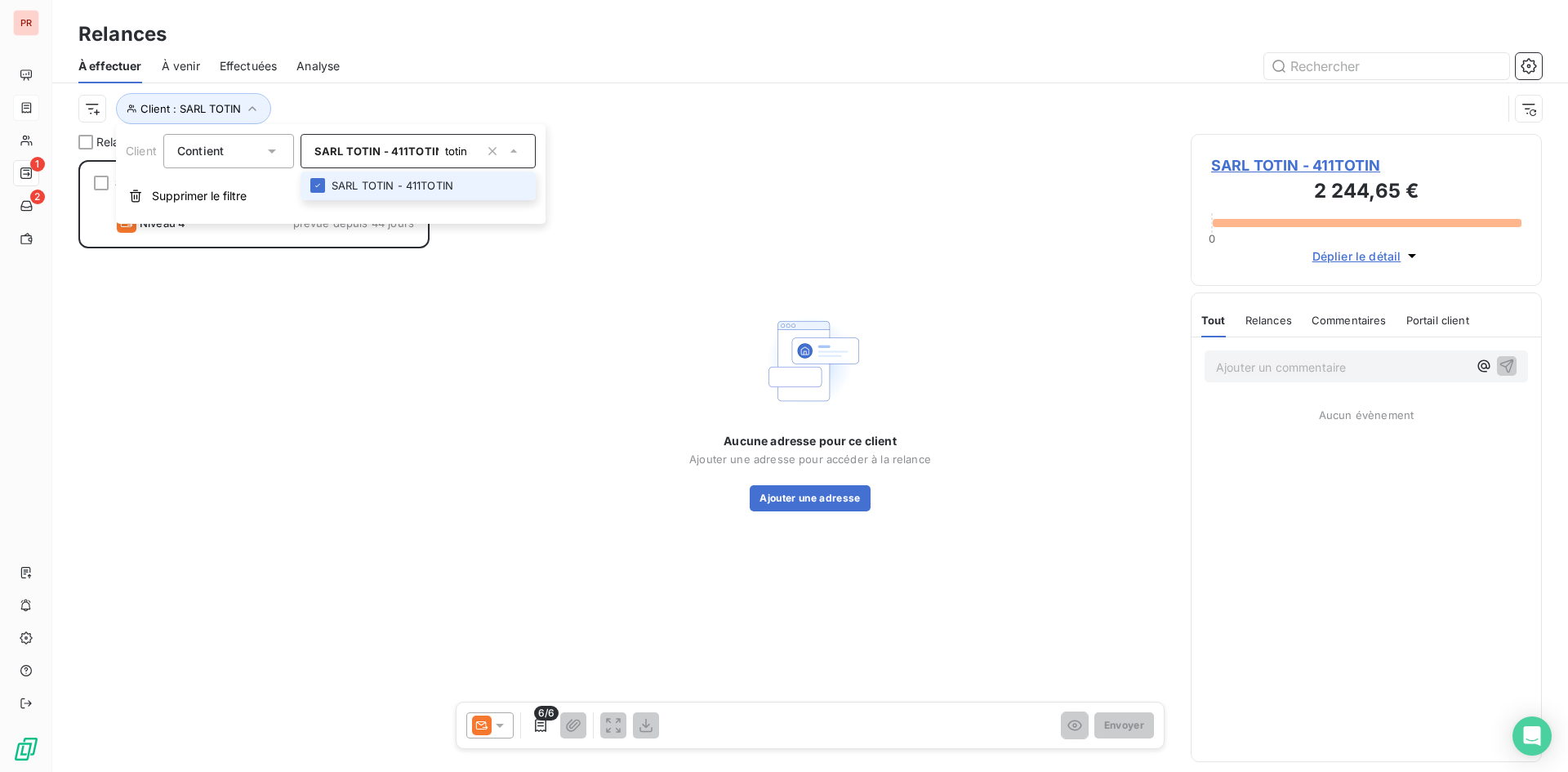
scroll to position [600, 339]
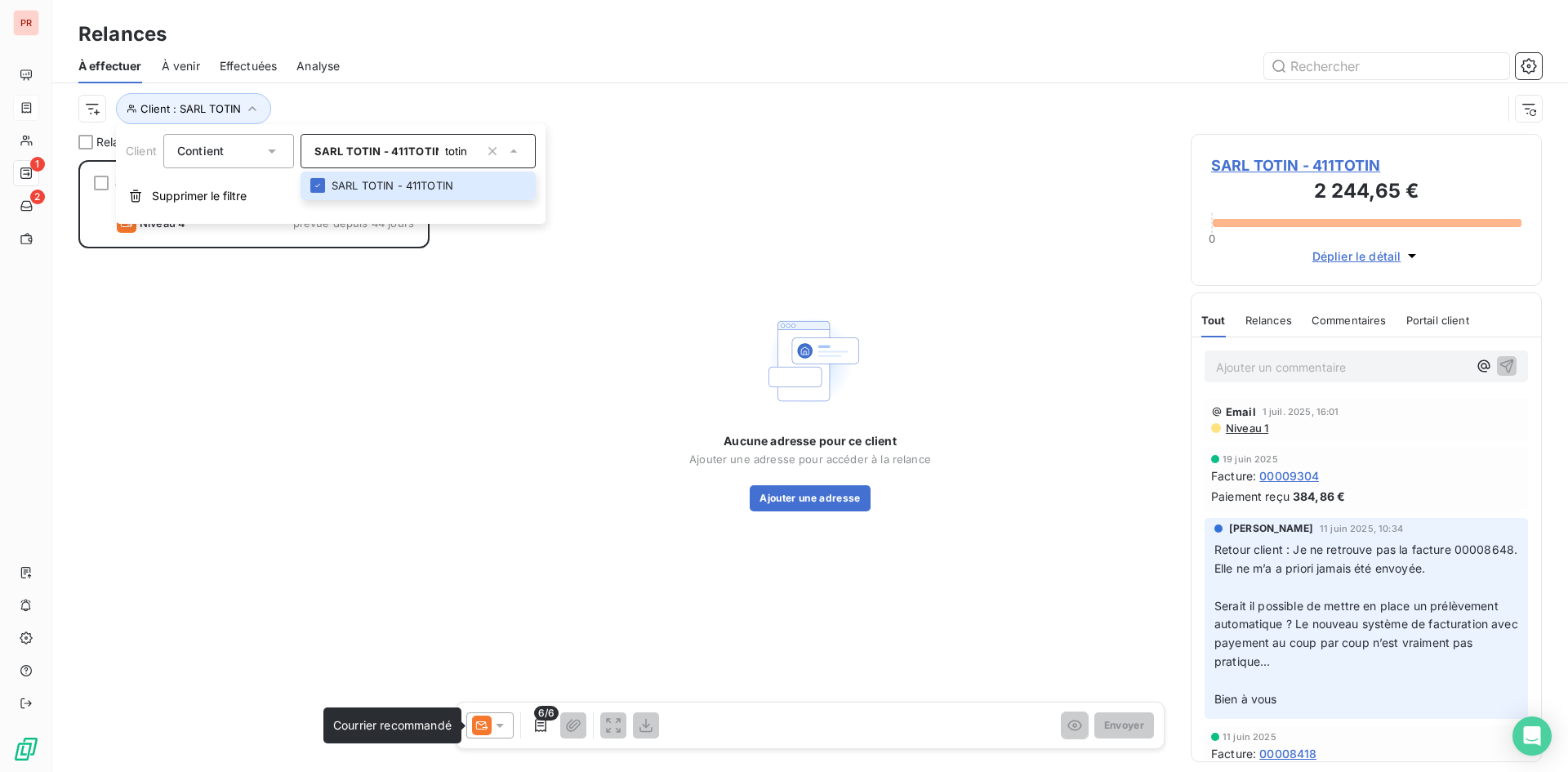
click at [491, 727] on icon at bounding box center [482, 725] width 20 height 20
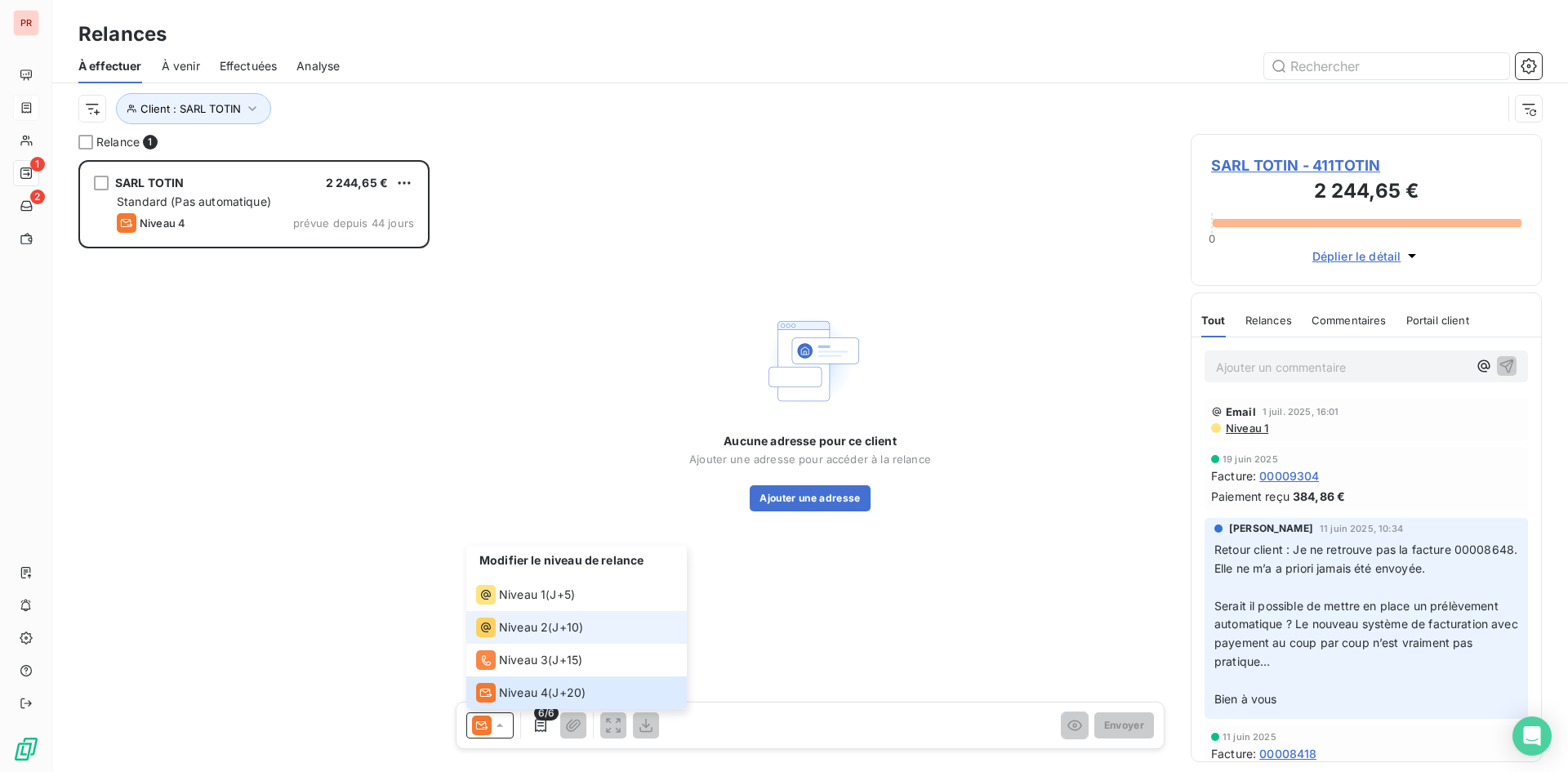
click at [527, 638] on li "Niveau 2 ( J+10 )" at bounding box center [576, 627] width 220 height 32
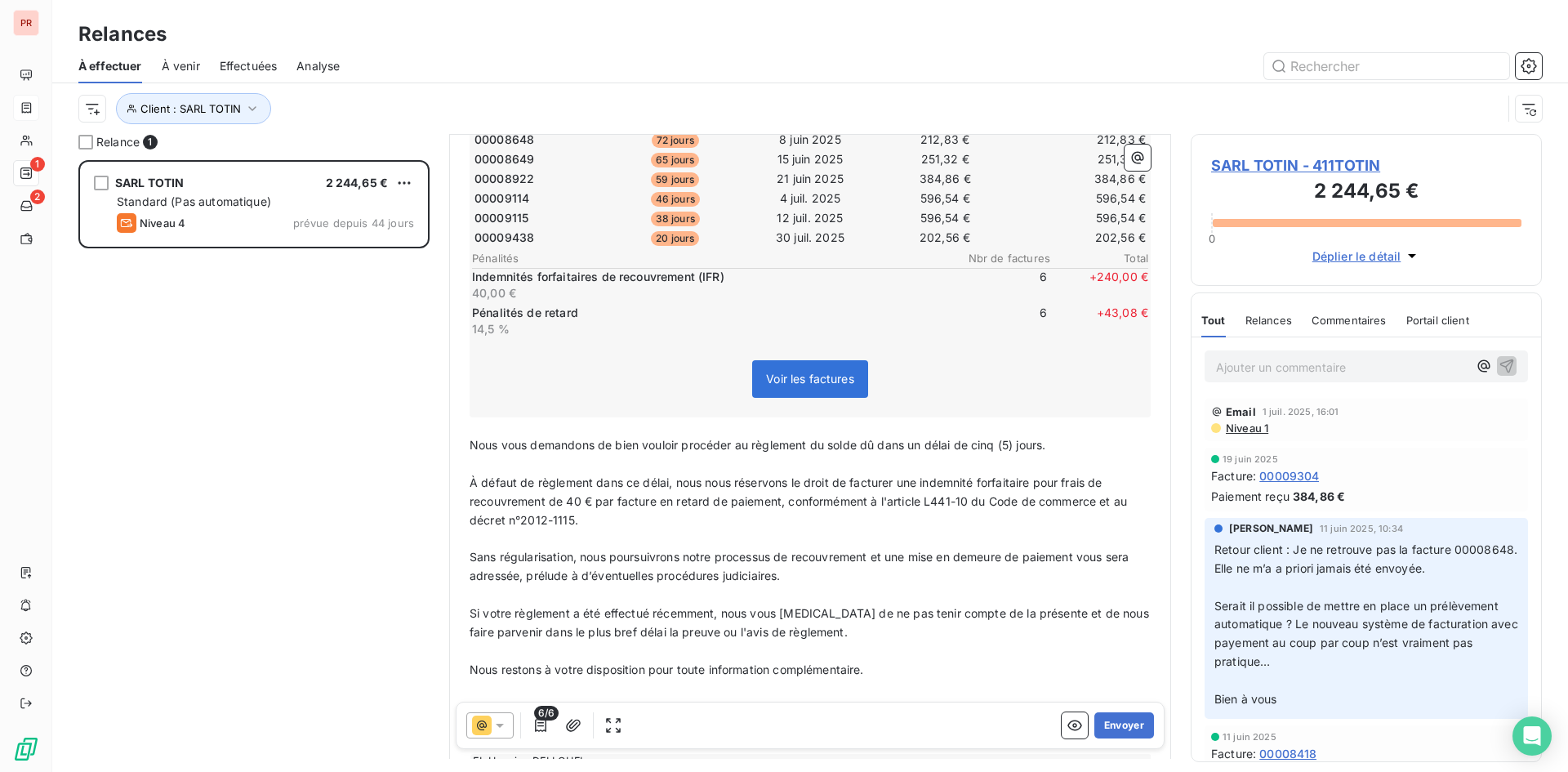
scroll to position [0, 0]
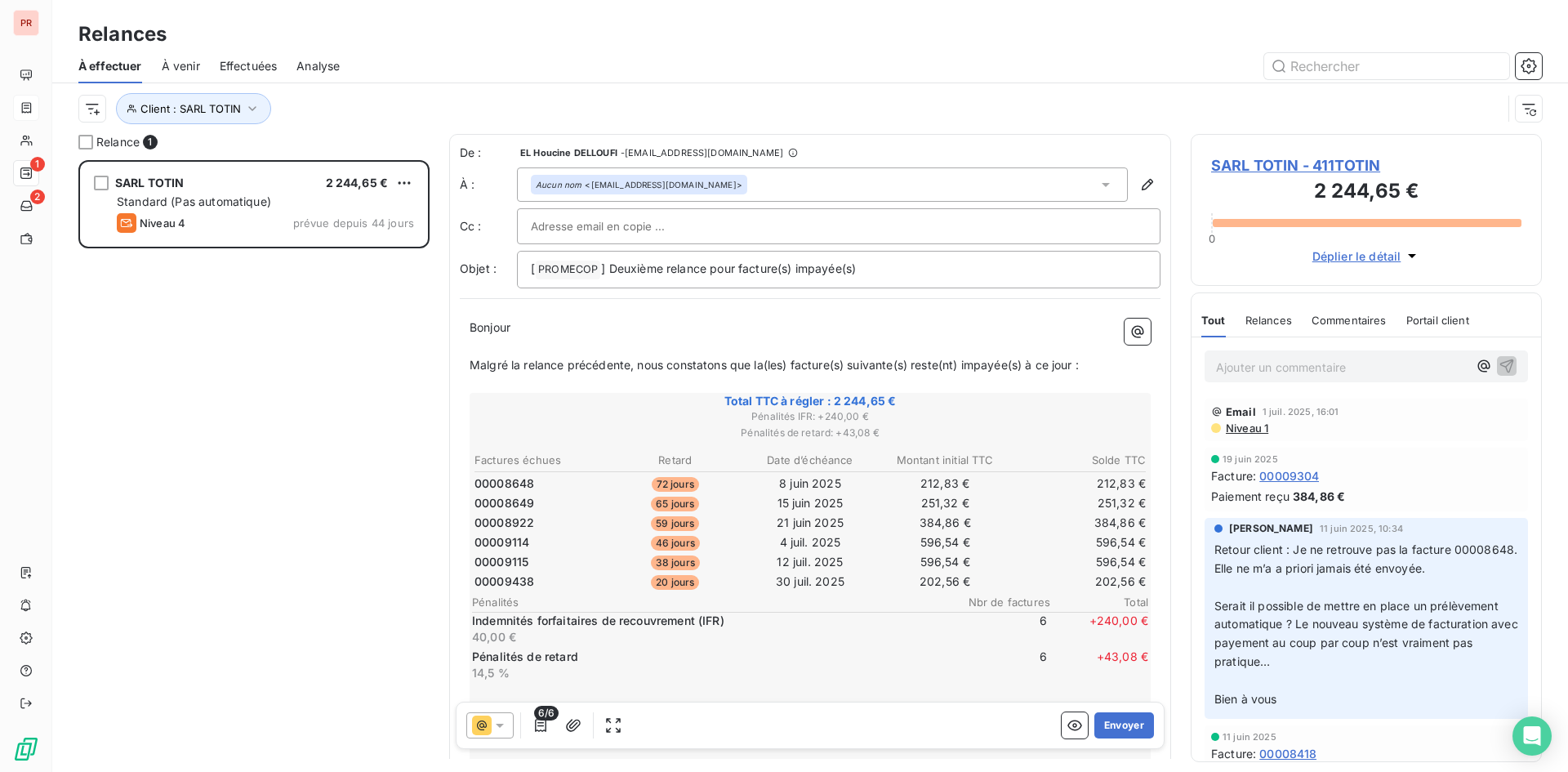
click at [552, 711] on span "6/6" at bounding box center [546, 712] width 24 height 15
click at [541, 722] on icon "button" at bounding box center [541, 725] width 12 height 13
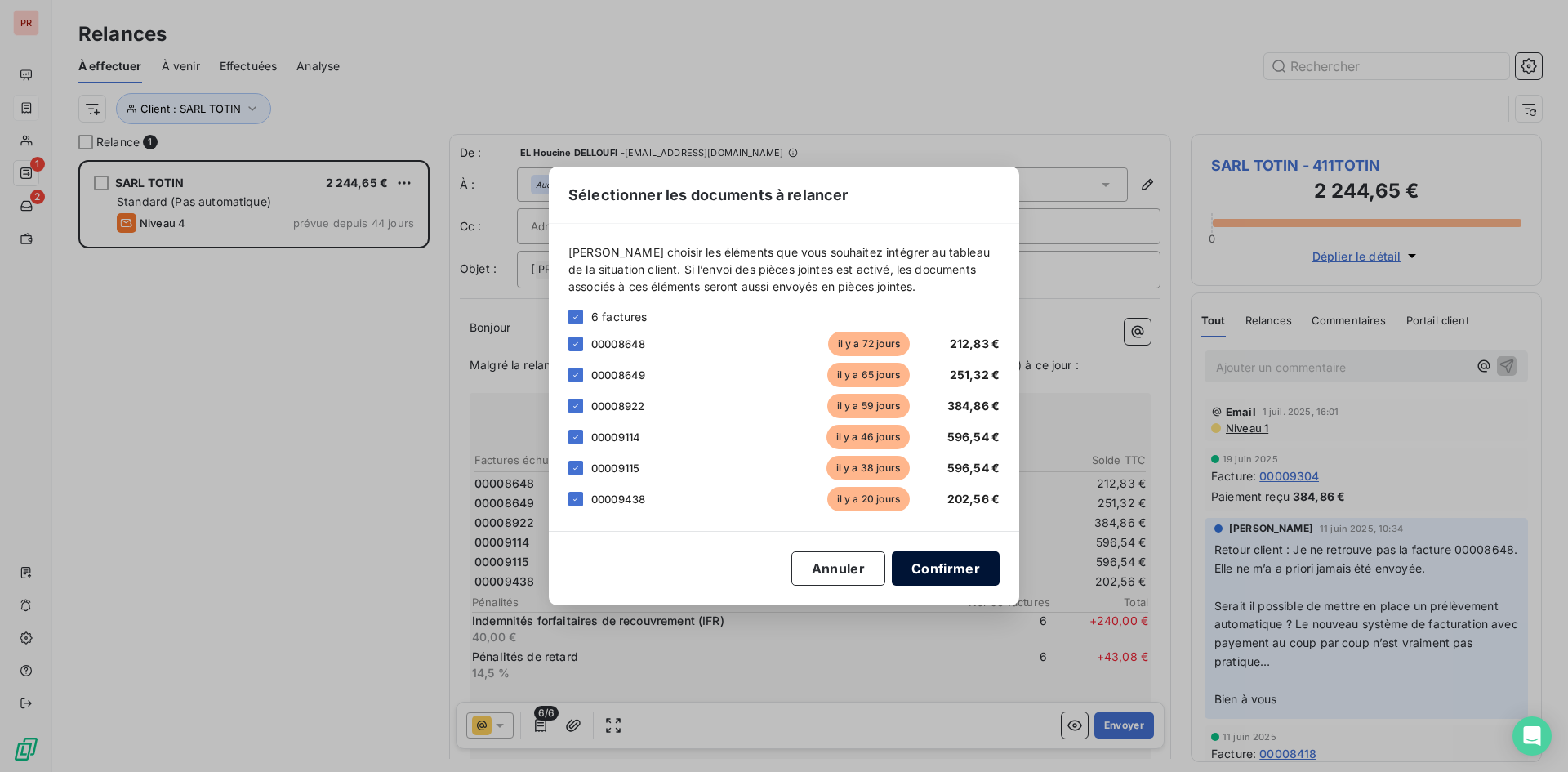
click at [962, 561] on button "Confirmer" at bounding box center [946, 568] width 108 height 34
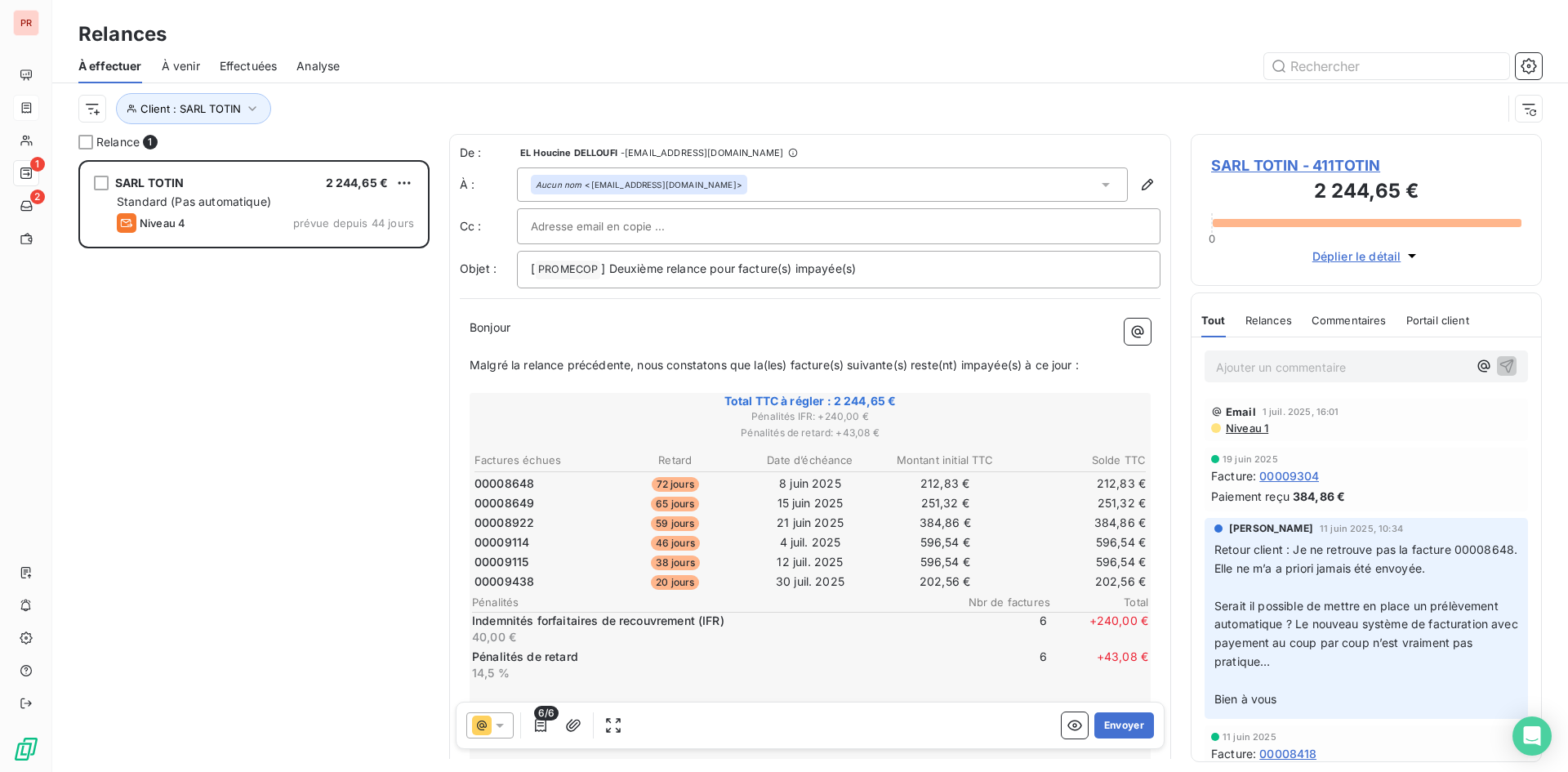
click at [644, 189] on div "Aucun nom <[EMAIL_ADDRESS][DOMAIN_NAME]>" at bounding box center [639, 185] width 206 height 12
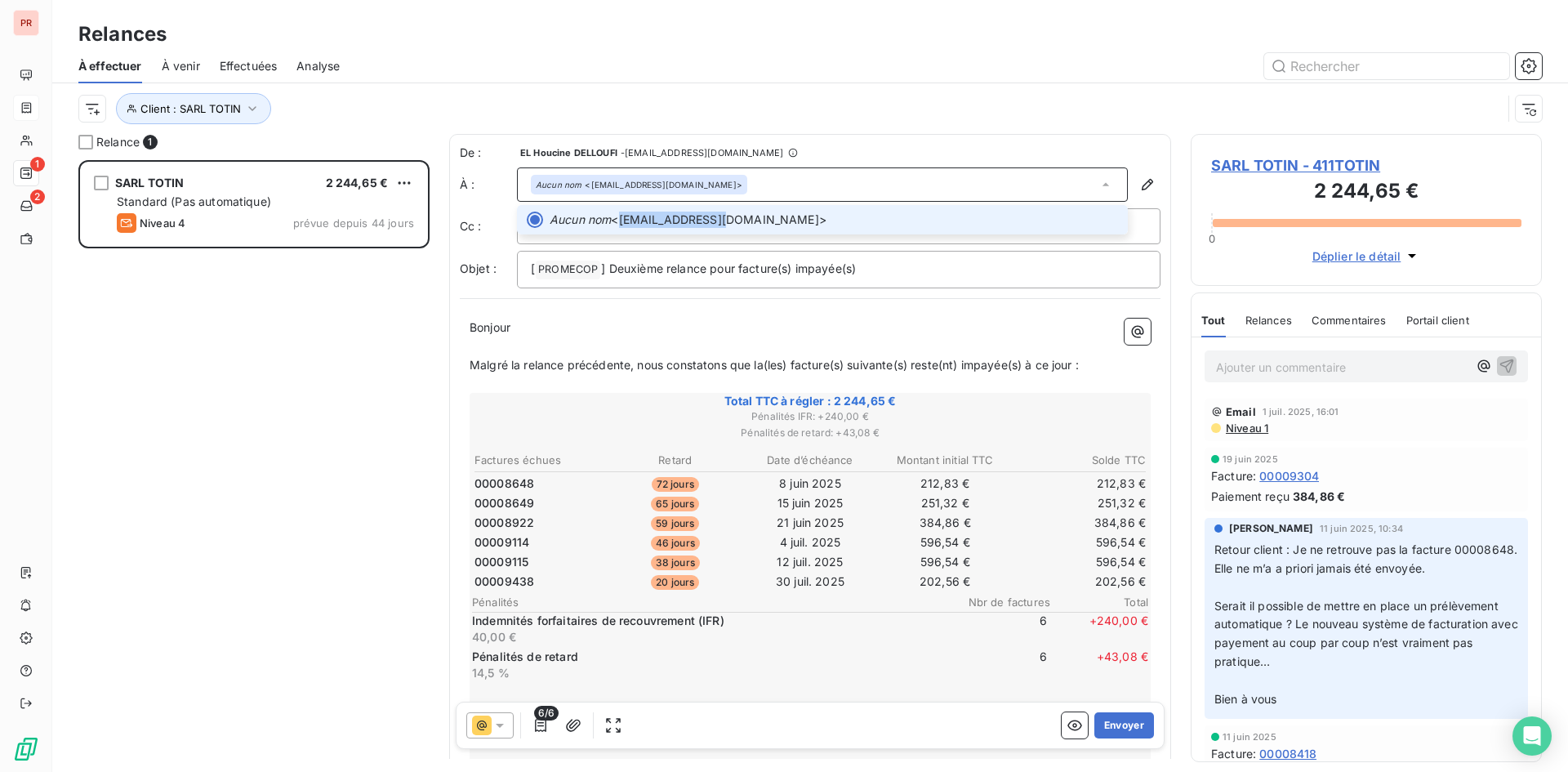
drag, startPoint x: 619, startPoint y: 217, endPoint x: 712, endPoint y: 221, distance: 93.1
click at [712, 221] on span "Aucun nom <[EMAIL_ADDRESS][DOMAIN_NAME]>" at bounding box center [833, 219] width 568 height 17
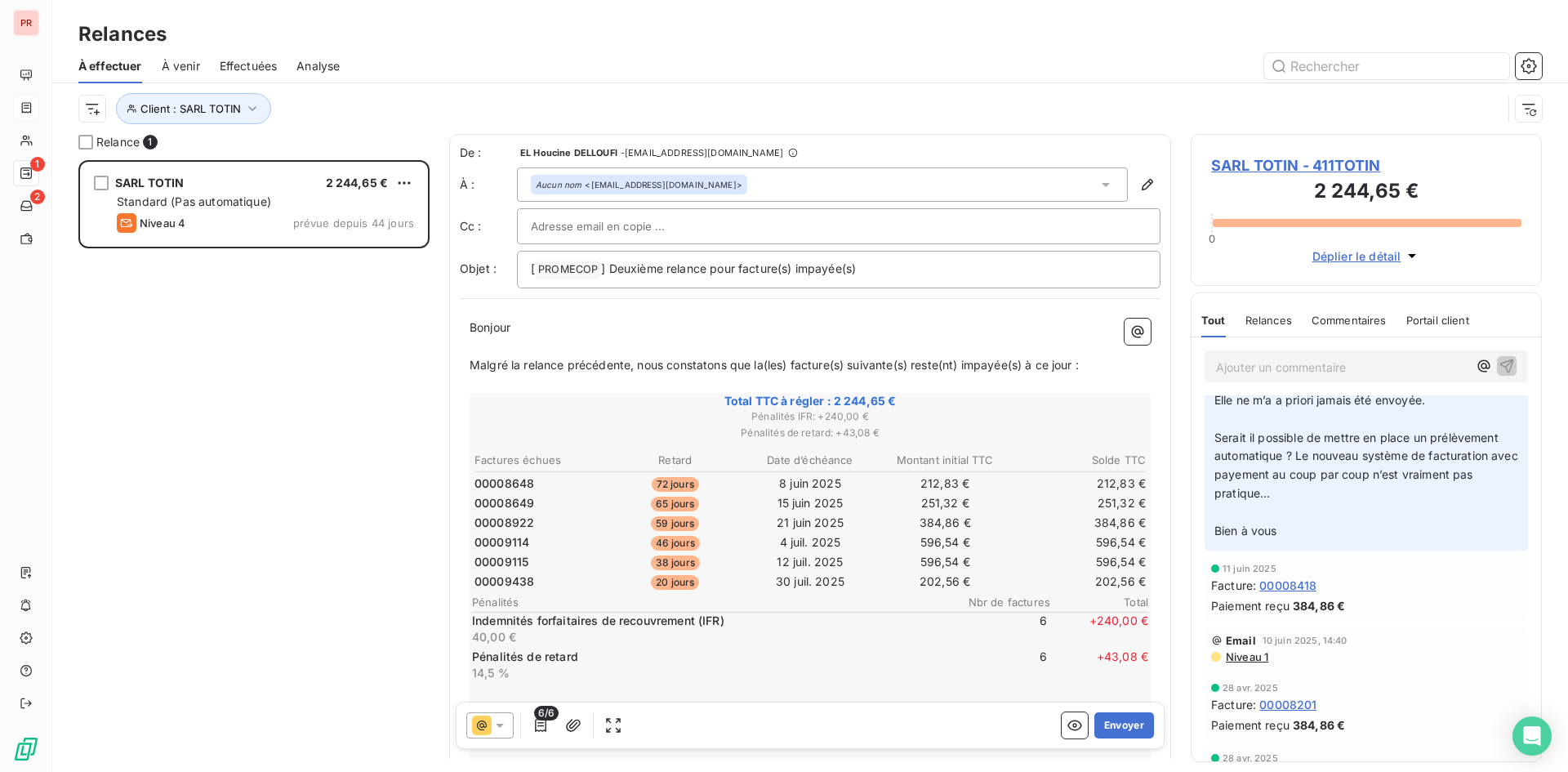
scroll to position [163, 0]
click at [1250, 659] on span "Niveau 1" at bounding box center [1246, 661] width 44 height 13
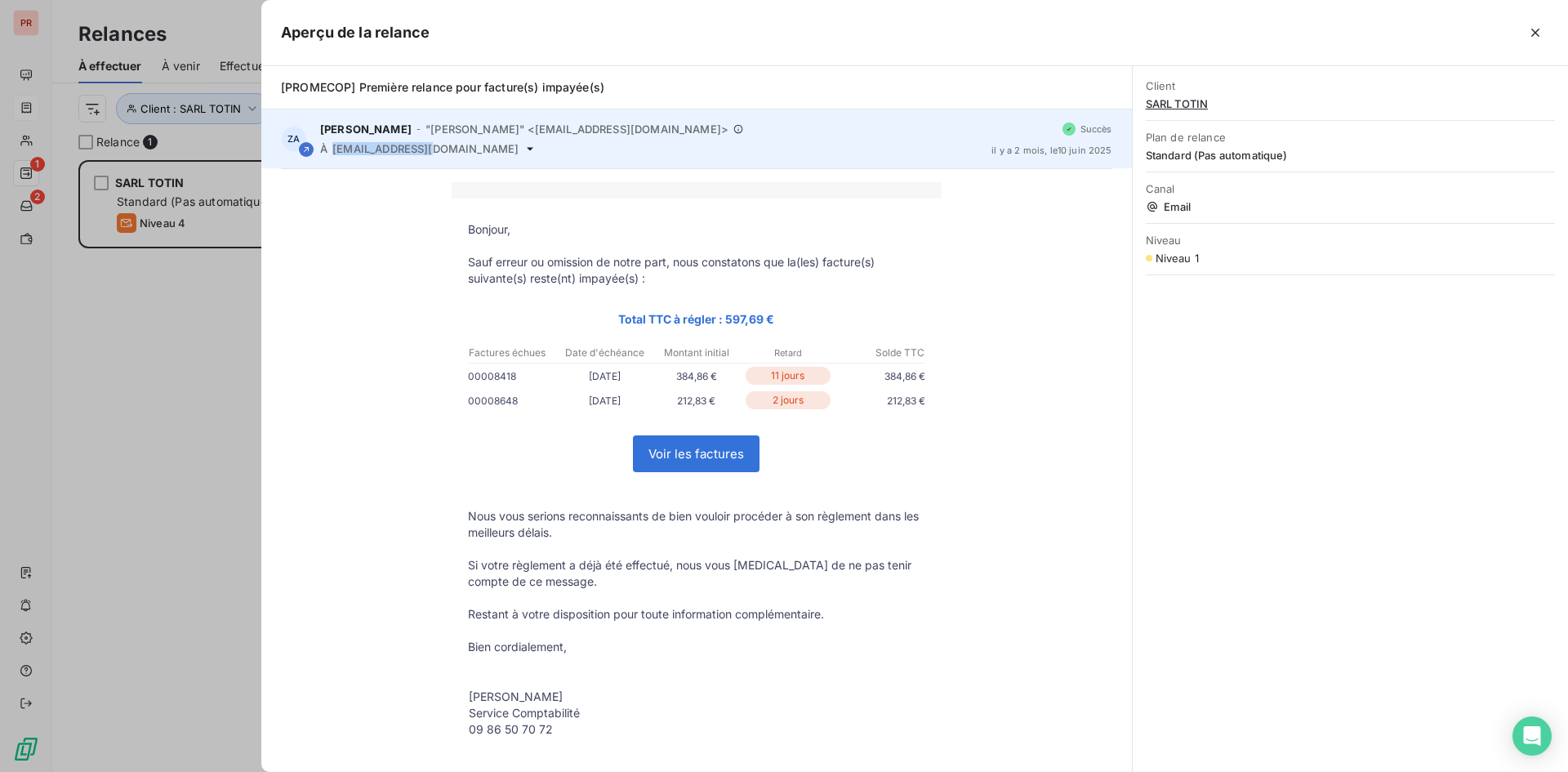
drag, startPoint x: 334, startPoint y: 150, endPoint x: 419, endPoint y: 154, distance: 85.1
click at [419, 154] on div "À [EMAIL_ADDRESS][DOMAIN_NAME]" at bounding box center [649, 148] width 658 height 13
copy span "[EMAIL_ADDRESS][DOMAIN_NAME]"
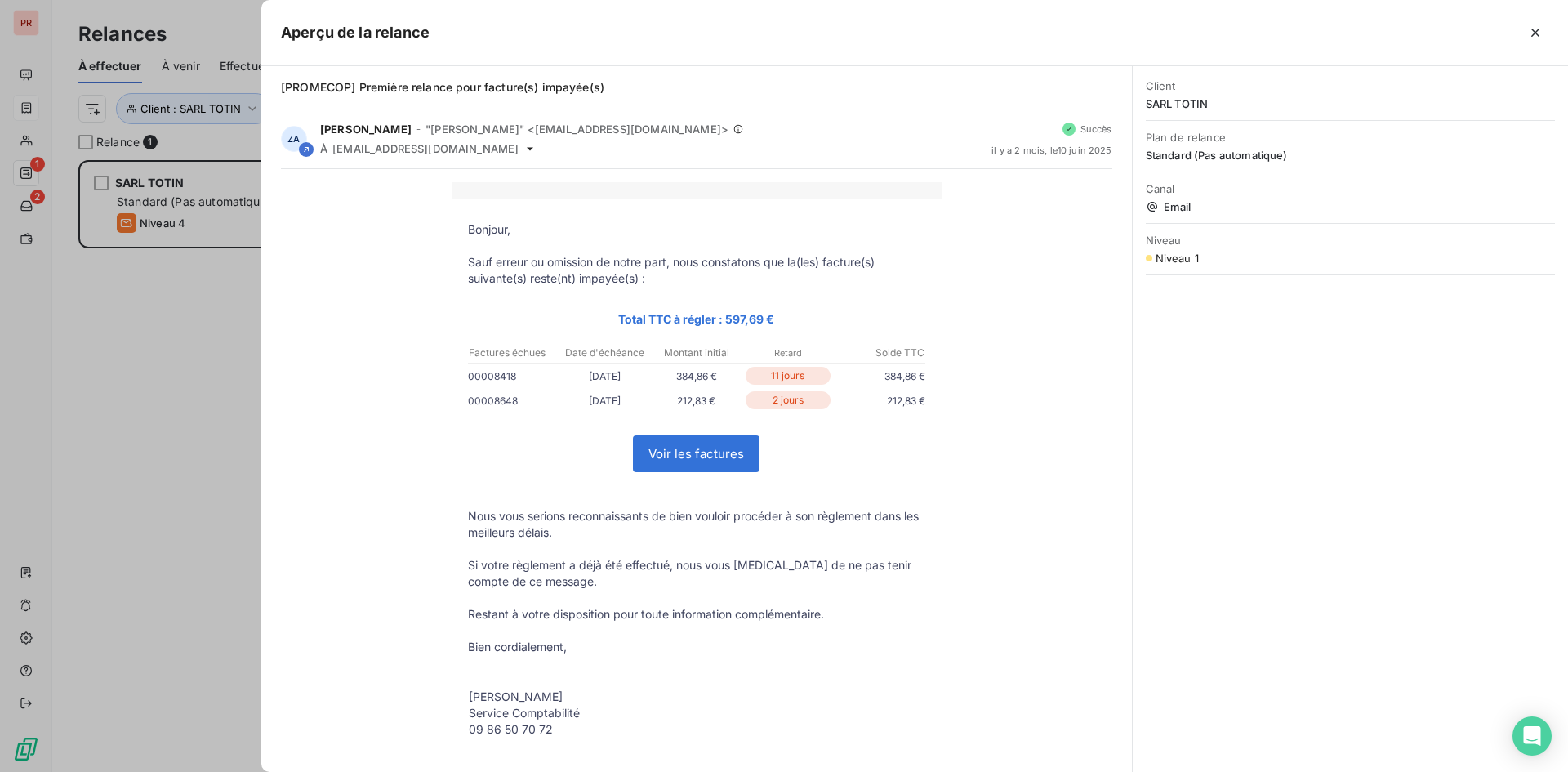
drag, startPoint x: 133, startPoint y: 399, endPoint x: 89, endPoint y: 50, distance: 351.8
click at [114, 308] on div at bounding box center [784, 386] width 1568 height 772
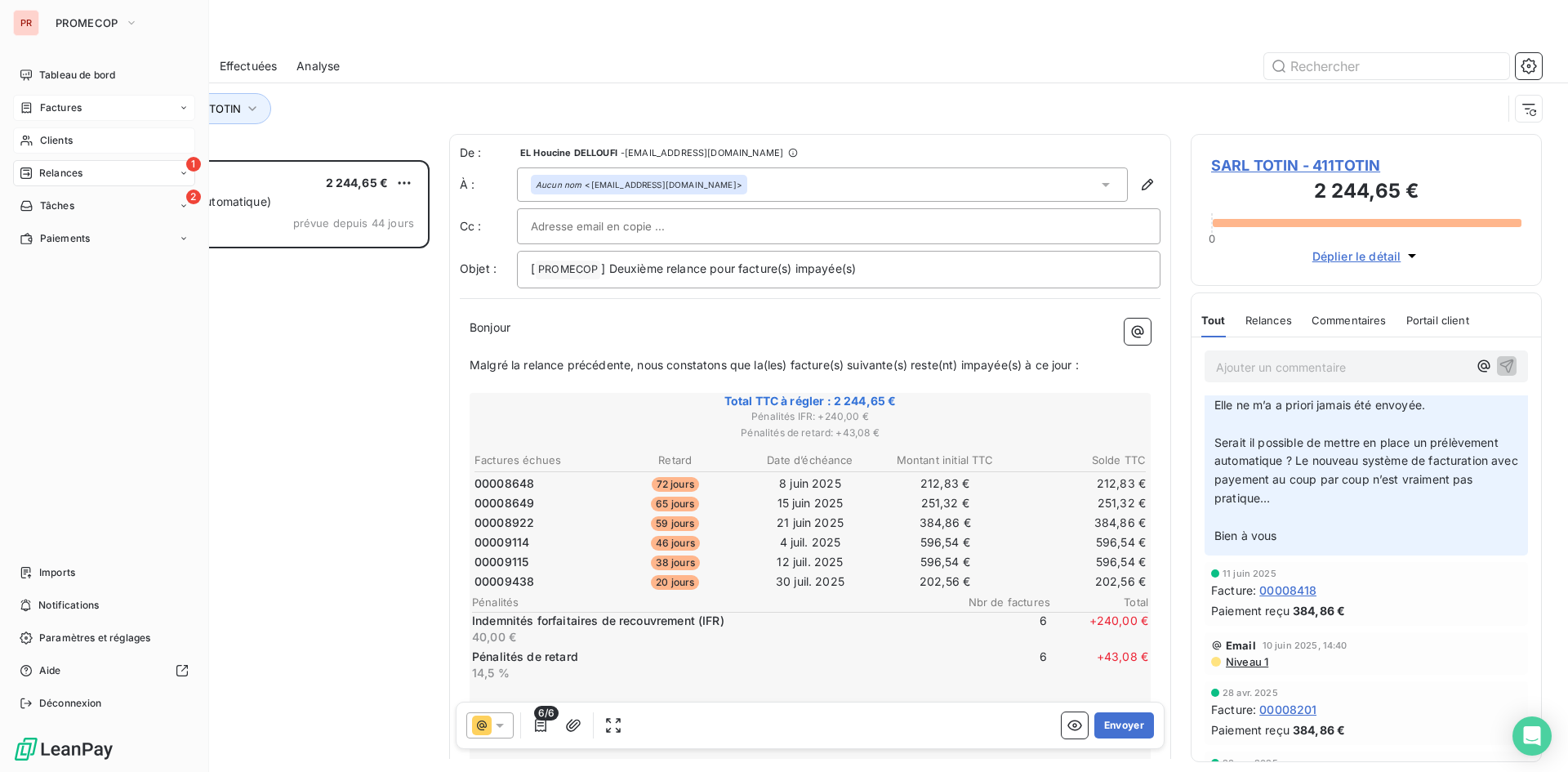
click at [67, 134] on span "Clients" at bounding box center [56, 140] width 32 height 15
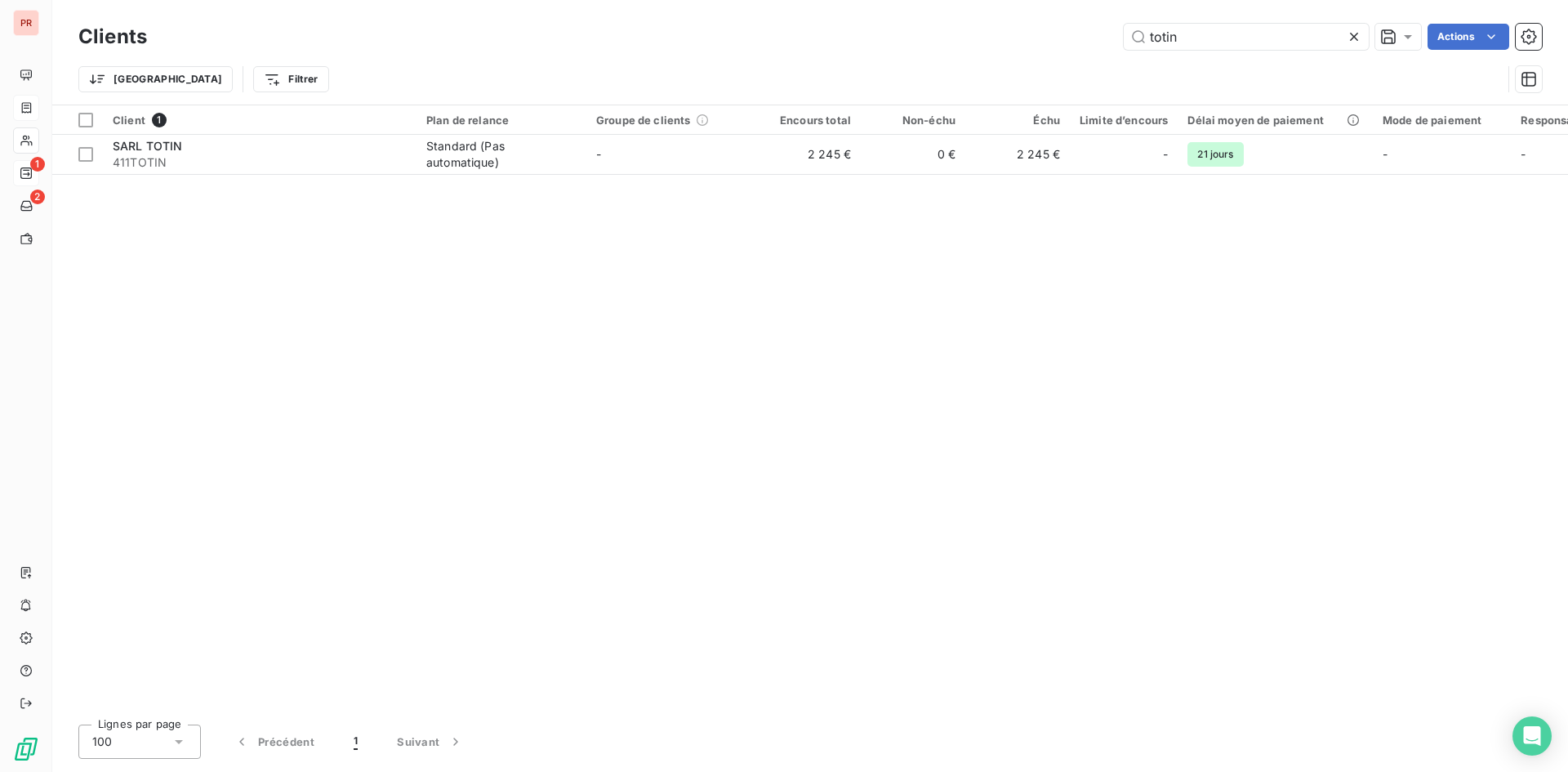
click at [1348, 35] on icon at bounding box center [1354, 36] width 17 height 17
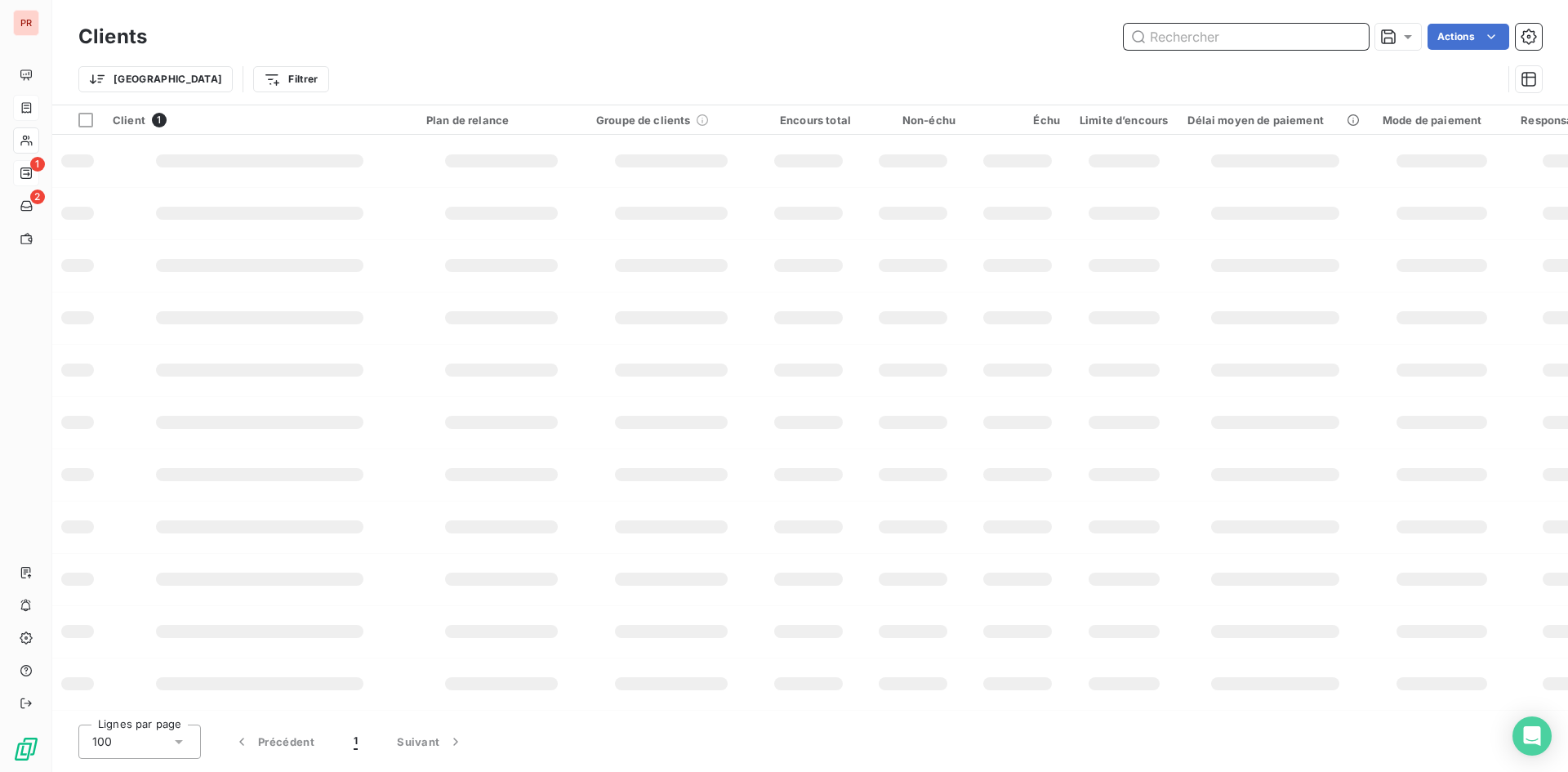
click at [1255, 34] on input "text" at bounding box center [1246, 36] width 245 height 26
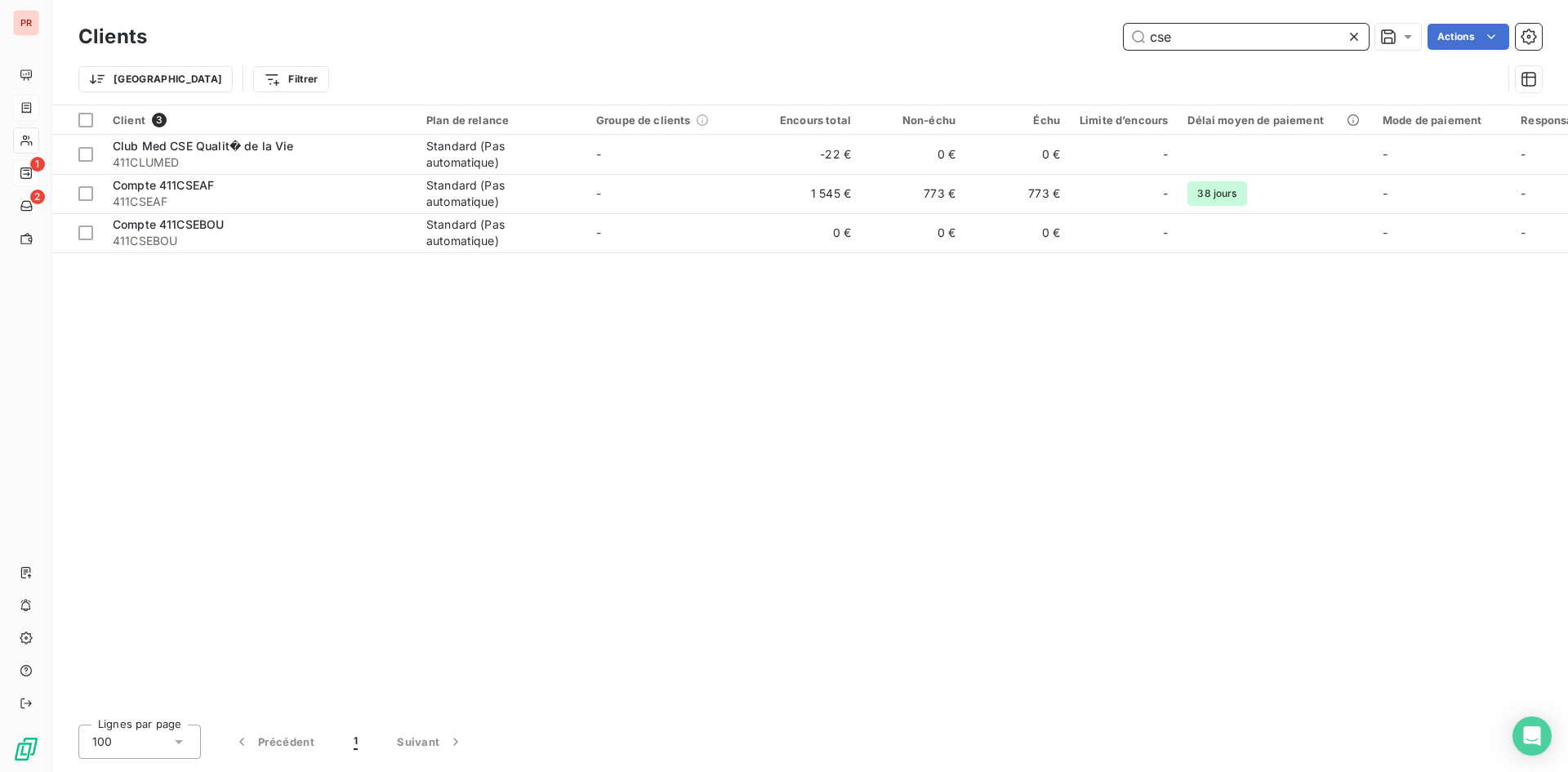
type input "cse"
